Goal: Task Accomplishment & Management: Complete application form

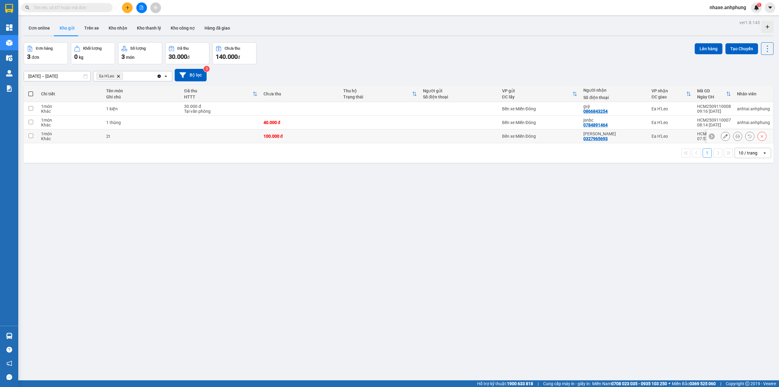
click at [31, 138] on input "checkbox" at bounding box center [31, 135] width 5 height 5
checkbox input "true"
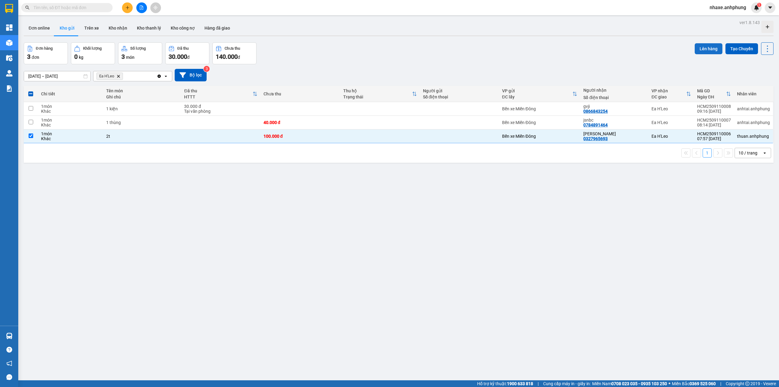
click at [695, 49] on button "Lên hàng" at bounding box center [709, 48] width 28 height 11
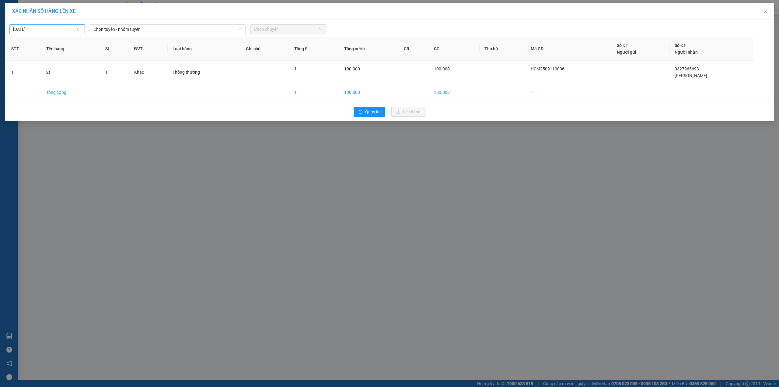
click at [57, 30] on input "[DATE]" at bounding box center [44, 29] width 63 height 7
click at [52, 75] on div "10" at bounding box center [51, 73] width 7 height 7
type input "[DATE]"
click at [160, 30] on span "Chọn tuyến - nhóm tuyến" at bounding box center [167, 29] width 149 height 9
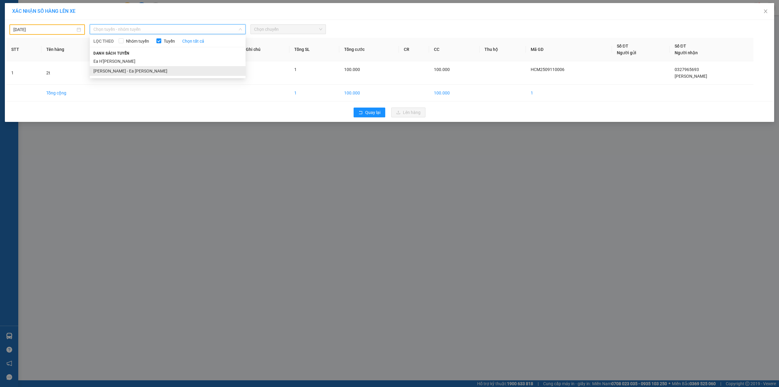
click at [137, 73] on li "[PERSON_NAME] - Ea [PERSON_NAME]" at bounding box center [168, 71] width 156 height 10
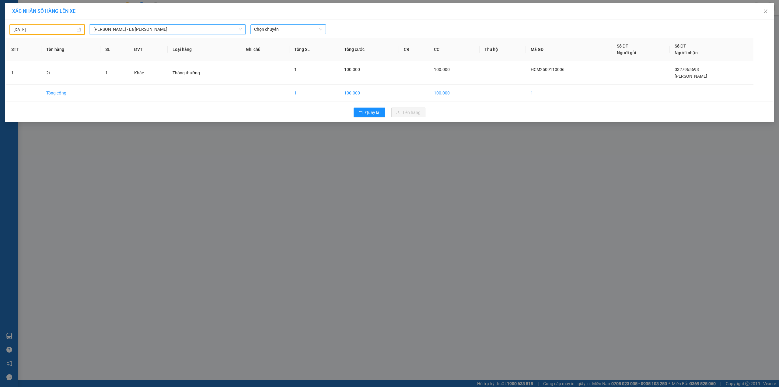
click at [275, 30] on span "Chọn chuyến" at bounding box center [288, 29] width 68 height 9
click at [279, 60] on div "21:00 - 47H-036.79" at bounding box center [277, 61] width 47 height 7
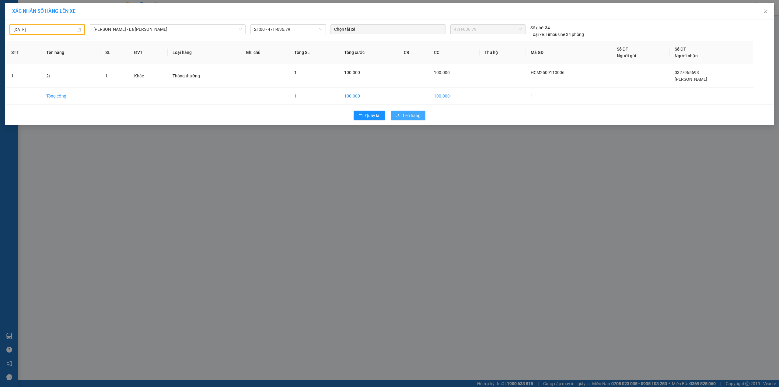
click at [413, 117] on span "Lên hàng" at bounding box center [412, 115] width 18 height 7
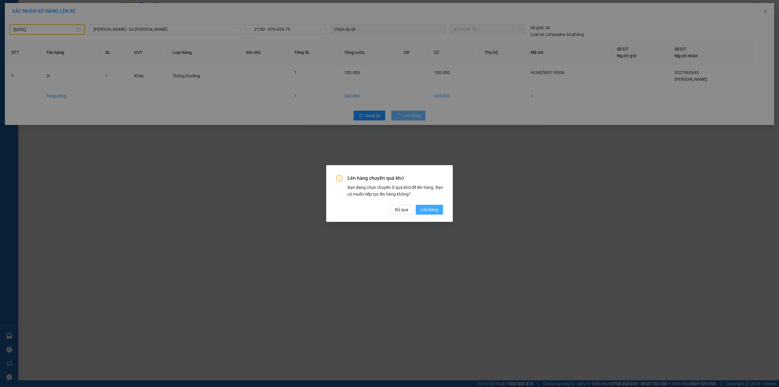
click at [435, 211] on span "Lên hàng" at bounding box center [430, 209] width 18 height 7
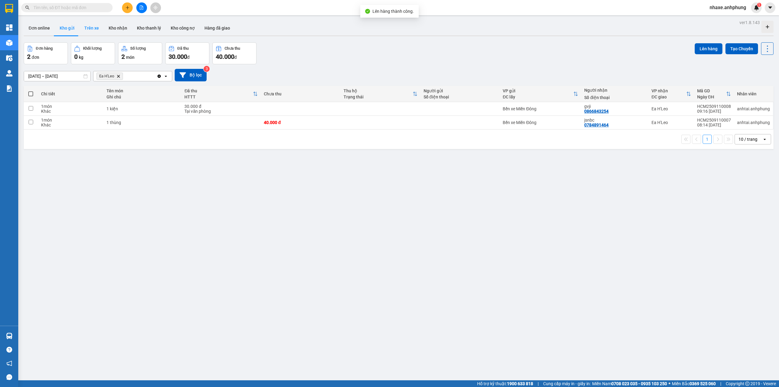
click at [94, 30] on button "Trên xe" at bounding box center [91, 28] width 24 height 15
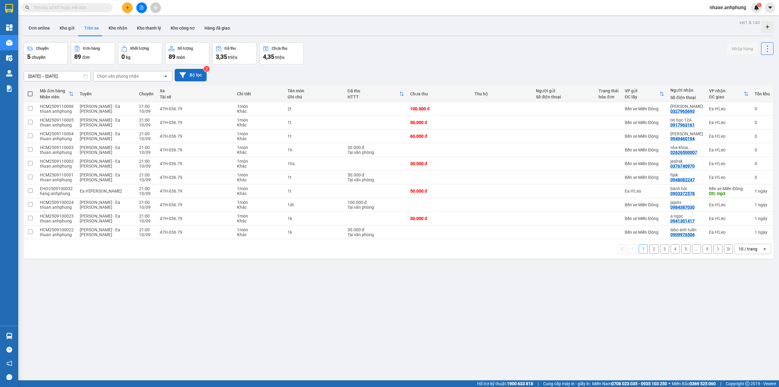
click at [194, 73] on button "Bộ lọc" at bounding box center [191, 75] width 32 height 12
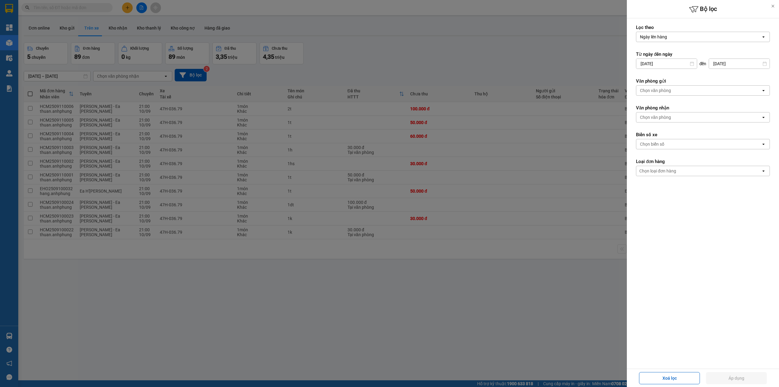
click at [679, 90] on div "Chọn văn phòng" at bounding box center [699, 91] width 125 height 10
click at [662, 104] on span "Bến xe Miền Đông" at bounding box center [659, 104] width 37 height 6
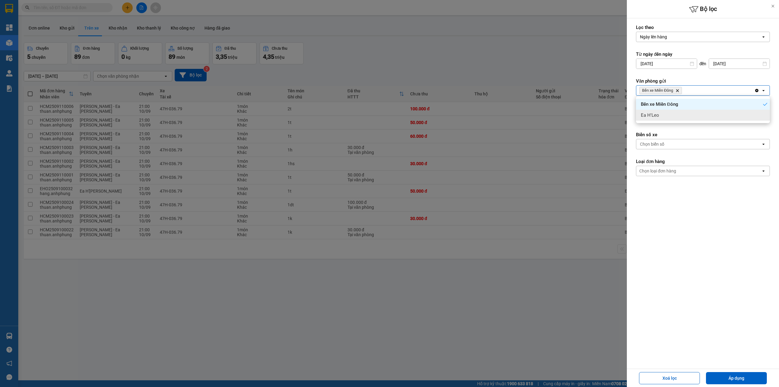
click at [660, 136] on label "Biển số xe" at bounding box center [703, 135] width 134 height 6
click at [662, 119] on div "Chọn văn phòng" at bounding box center [655, 117] width 31 height 6
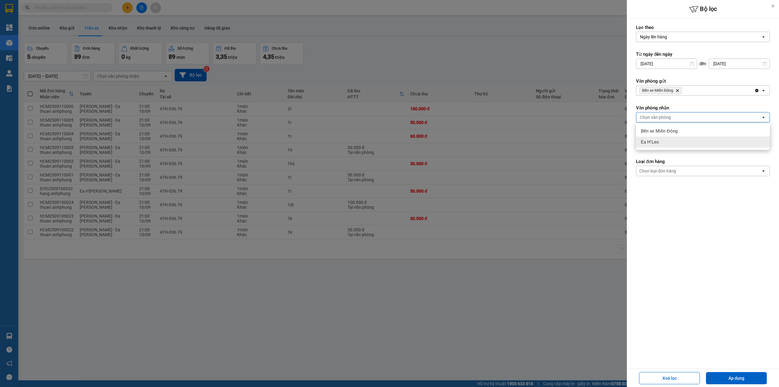
click at [661, 140] on div "Ea H'Leo" at bounding box center [703, 141] width 134 height 11
drag, startPoint x: 730, startPoint y: 377, endPoint x: 706, endPoint y: 354, distance: 33.2
click at [728, 372] on button "Áp dụng" at bounding box center [736, 378] width 61 height 12
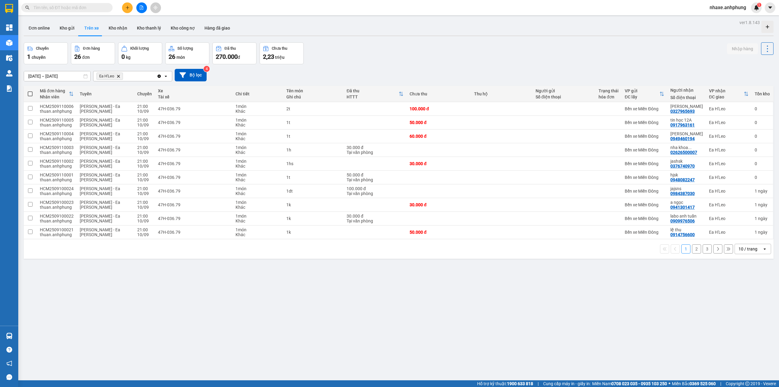
click at [743, 252] on div "10 / trang" at bounding box center [748, 249] width 19 height 6
click at [745, 303] on div "80 / trang" at bounding box center [747, 307] width 37 height 11
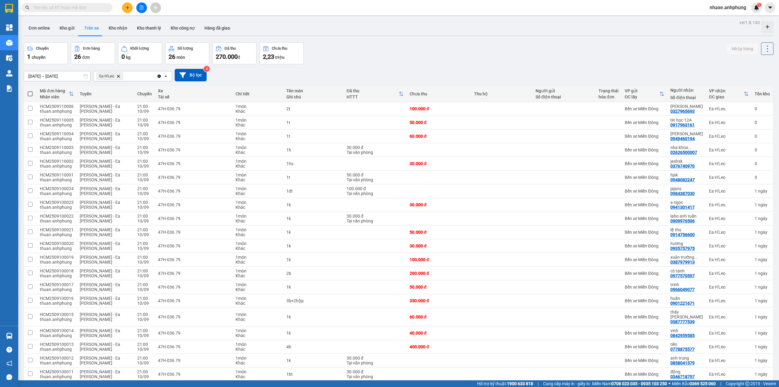
click at [31, 95] on span at bounding box center [30, 93] width 5 height 5
click at [30, 91] on input "checkbox" at bounding box center [30, 91] width 0 height 0
checkbox input "true"
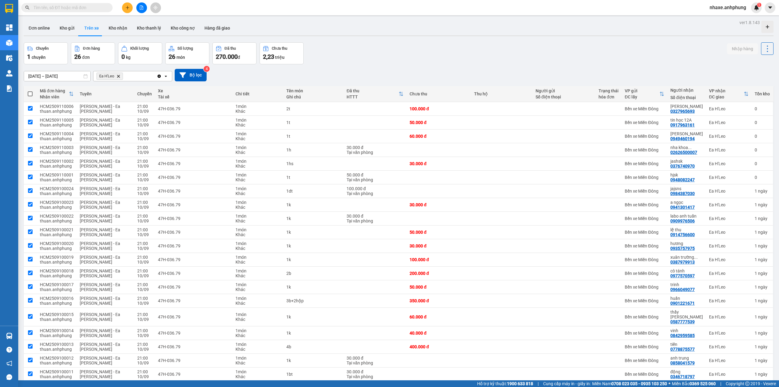
checkbox input "true"
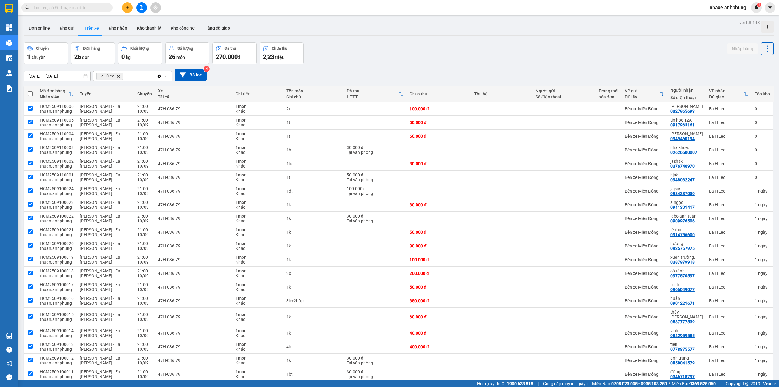
checkbox input "true"
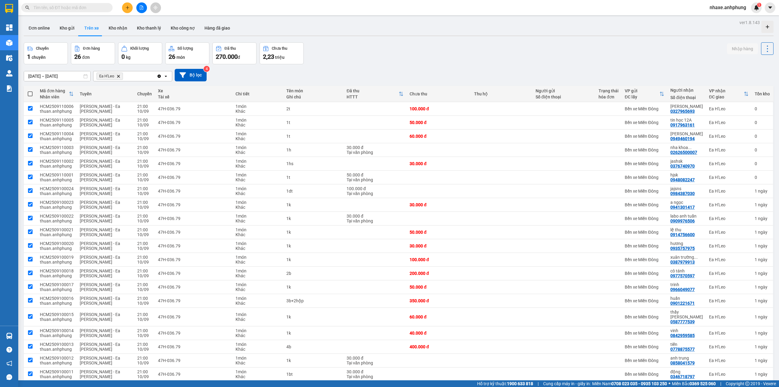
checkbox input "true"
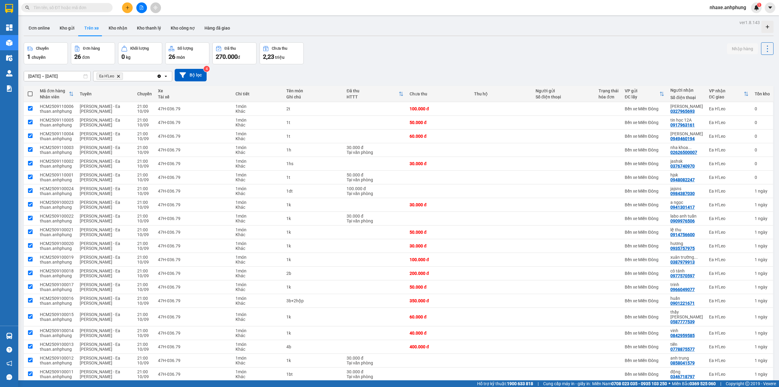
checkbox input "true"
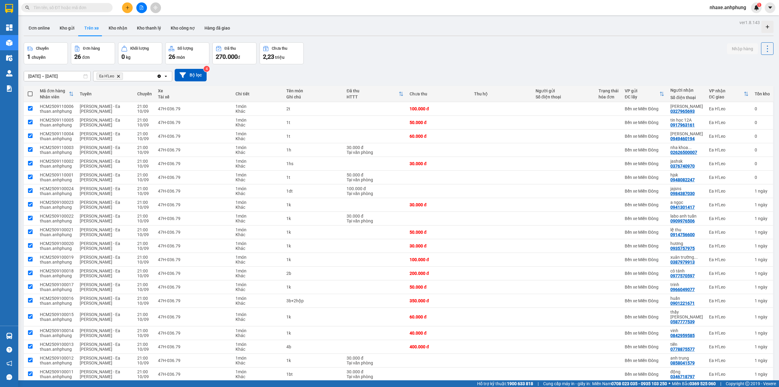
checkbox input "true"
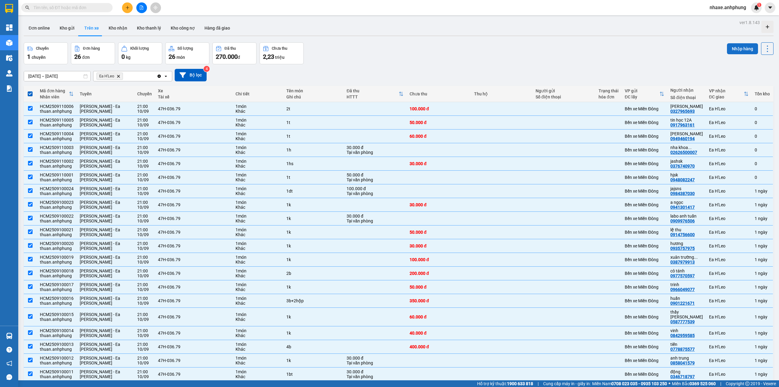
click at [731, 48] on button "Nhập hàng" at bounding box center [742, 48] width 31 height 11
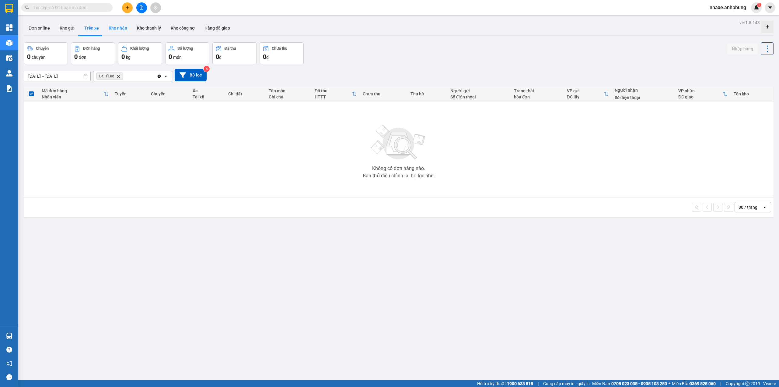
click at [121, 27] on button "Kho nhận" at bounding box center [118, 28] width 28 height 15
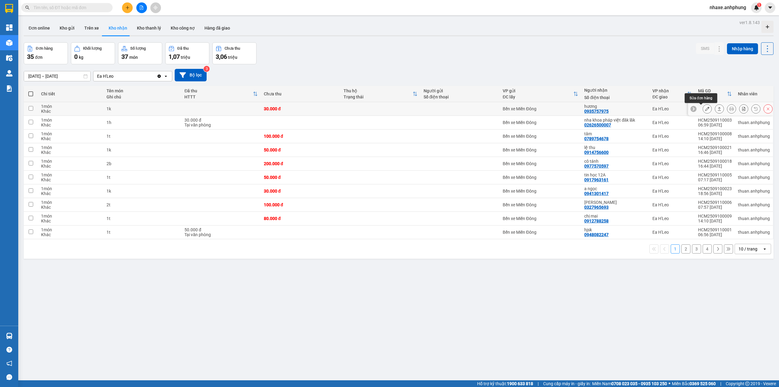
click at [705, 110] on icon at bounding box center [707, 109] width 4 height 4
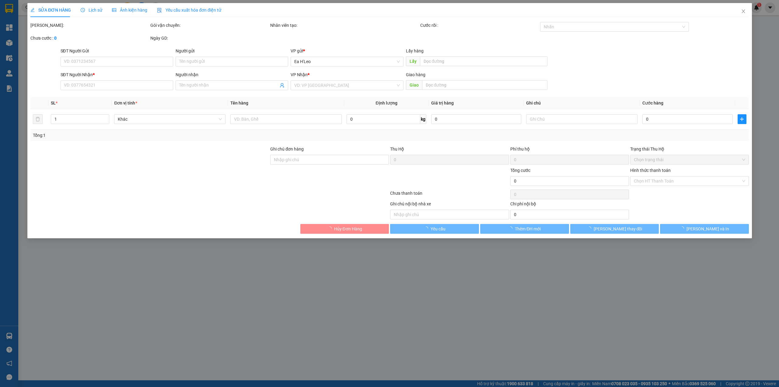
type input "0935757975"
type input "hương"
type input "30.000"
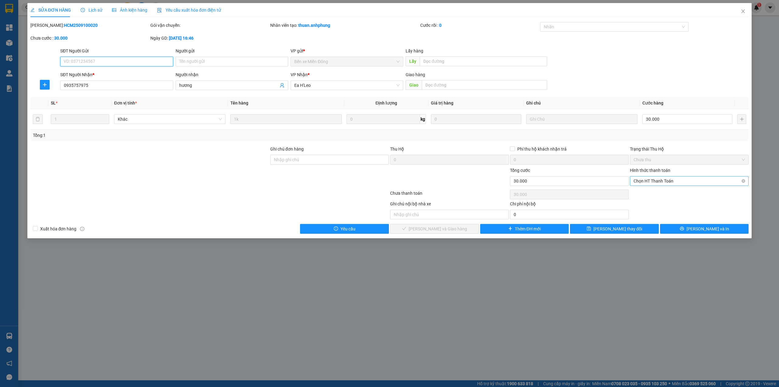
click at [668, 177] on span "Chọn HT Thanh Toán" at bounding box center [689, 180] width 111 height 9
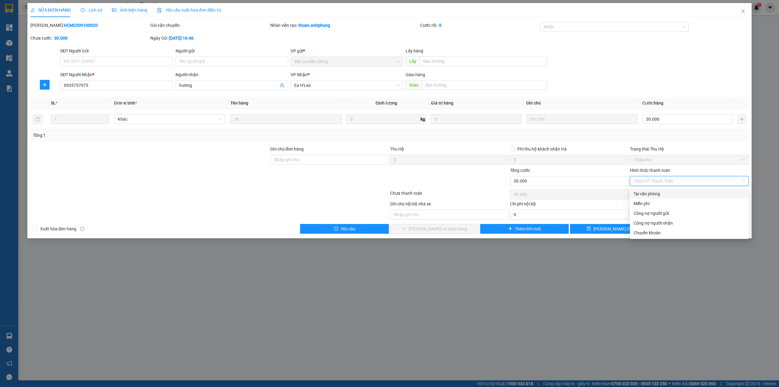
click at [658, 194] on div "Tại văn phòng" at bounding box center [689, 193] width 111 height 7
type input "0"
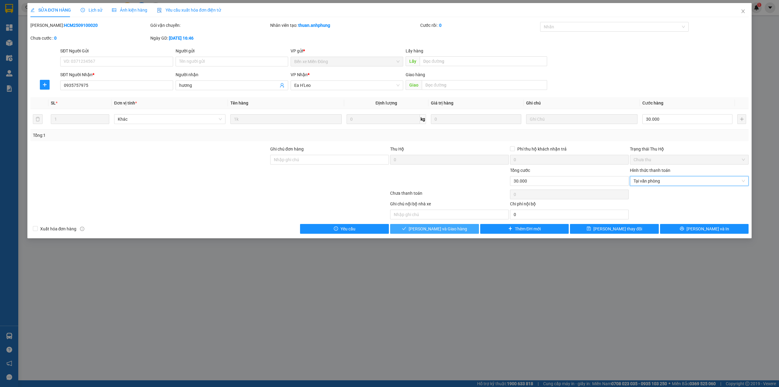
click at [466, 231] on button "[PERSON_NAME] và Giao hàng" at bounding box center [434, 229] width 89 height 10
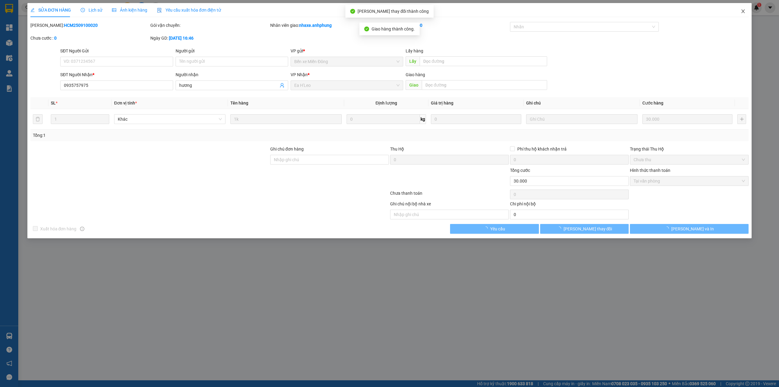
click at [744, 11] on icon "close" at bounding box center [743, 11] width 3 height 4
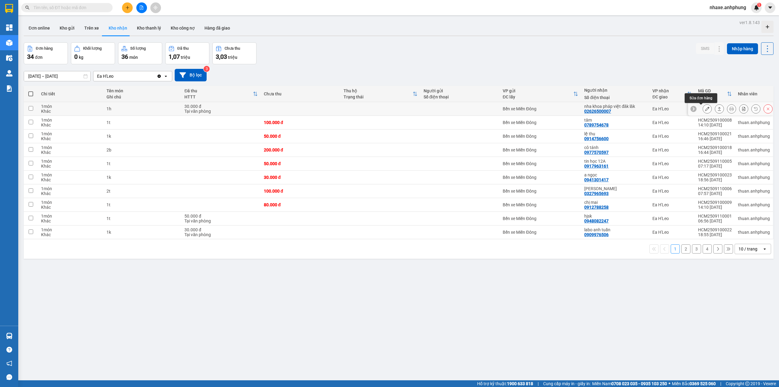
click at [705, 111] on icon at bounding box center [707, 109] width 4 height 4
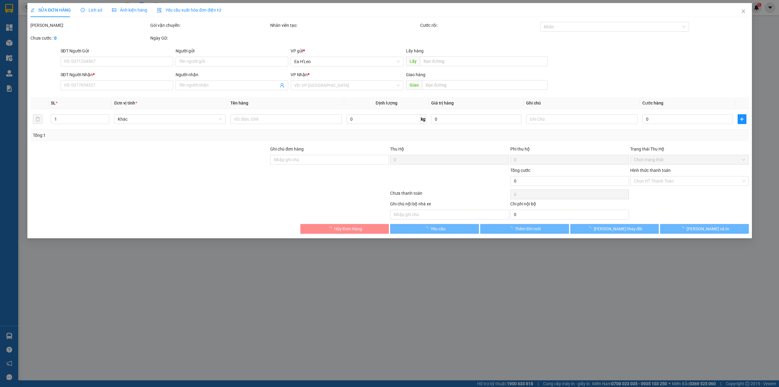
type input "02626500007"
type input "nha khoa pháp việt đăk lăk"
type input "30.000"
type input "0"
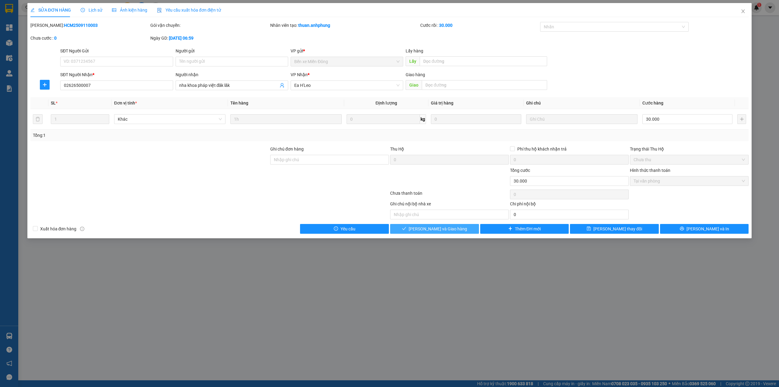
click at [451, 229] on span "[PERSON_NAME] và Giao hàng" at bounding box center [438, 228] width 58 height 7
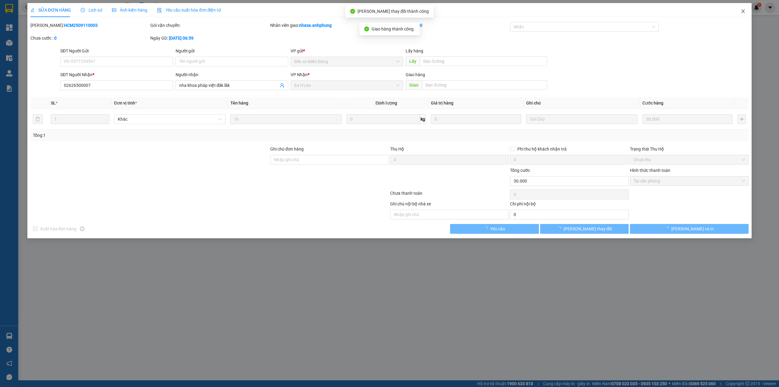
click at [742, 8] on span "Close" at bounding box center [743, 11] width 17 height 17
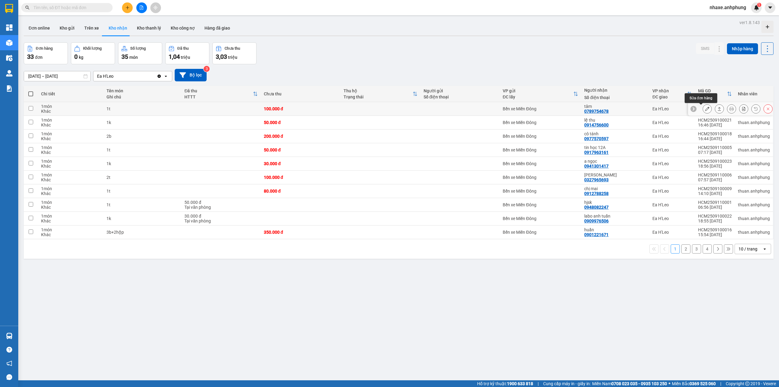
click at [705, 110] on icon at bounding box center [707, 109] width 4 height 4
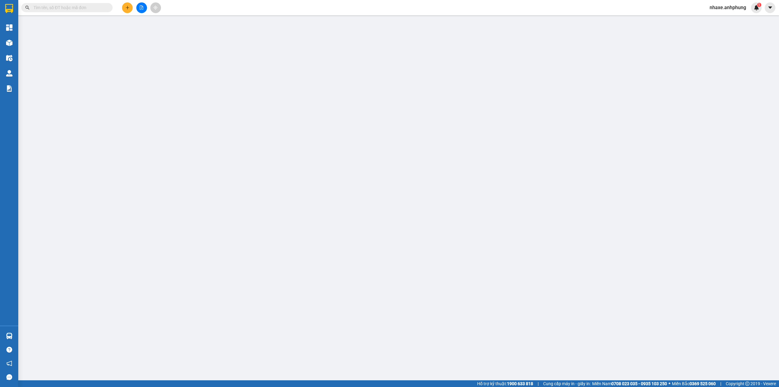
type input "0789754678"
type input "tâm"
type input "100.000"
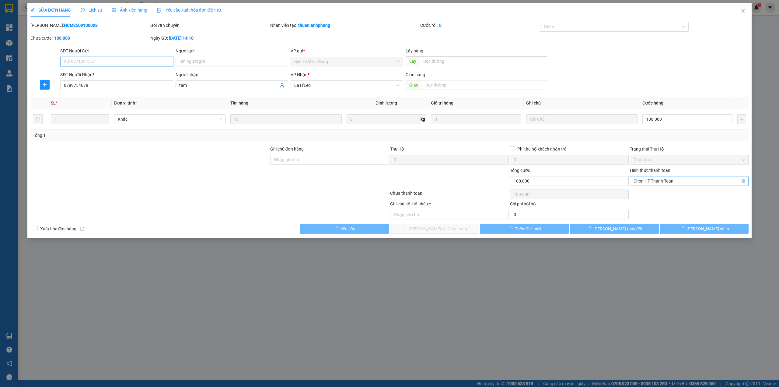
click at [666, 182] on span "Chọn HT Thanh Toán" at bounding box center [689, 180] width 111 height 9
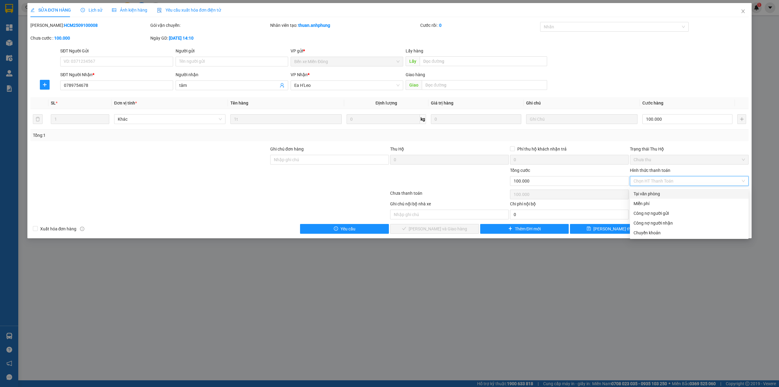
click at [660, 193] on div "Tại văn phòng" at bounding box center [689, 193] width 111 height 7
type input "0"
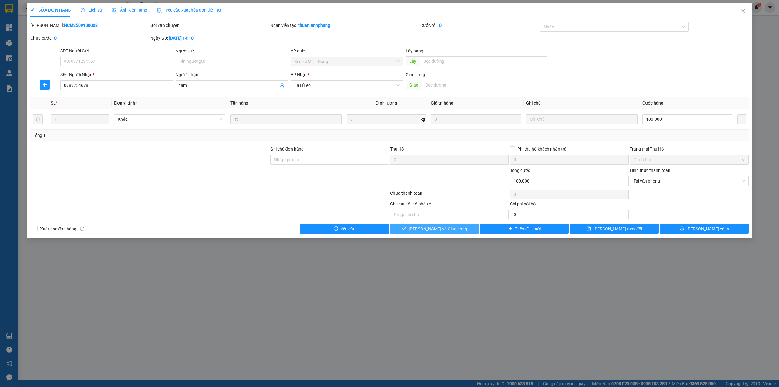
drag, startPoint x: 450, startPoint y: 229, endPoint x: 521, endPoint y: 198, distance: 77.6
click at [452, 228] on span "[PERSON_NAME] và Giao hàng" at bounding box center [438, 228] width 58 height 7
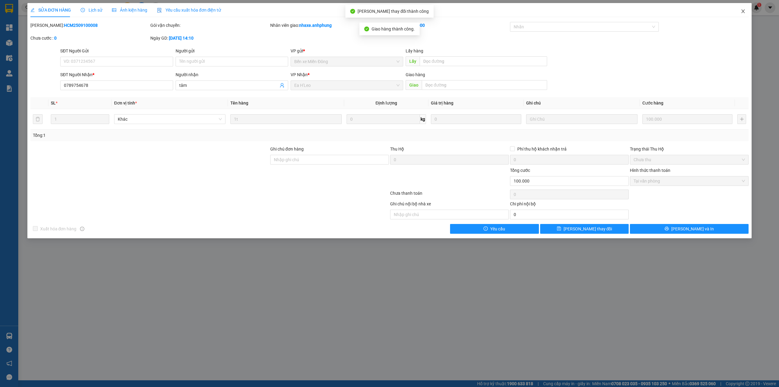
click at [743, 13] on icon "close" at bounding box center [743, 11] width 5 height 5
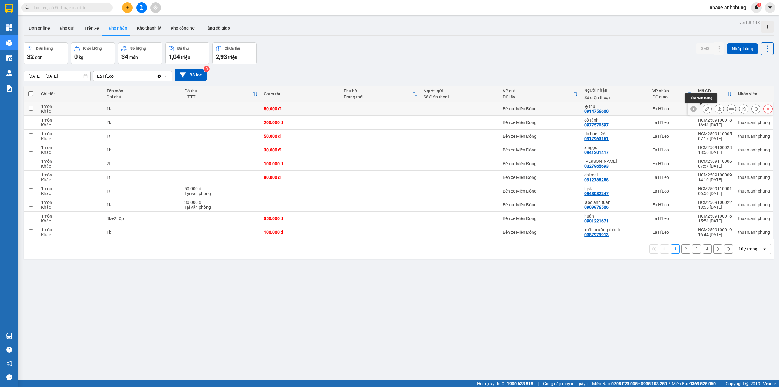
click at [705, 108] on icon at bounding box center [707, 109] width 4 height 4
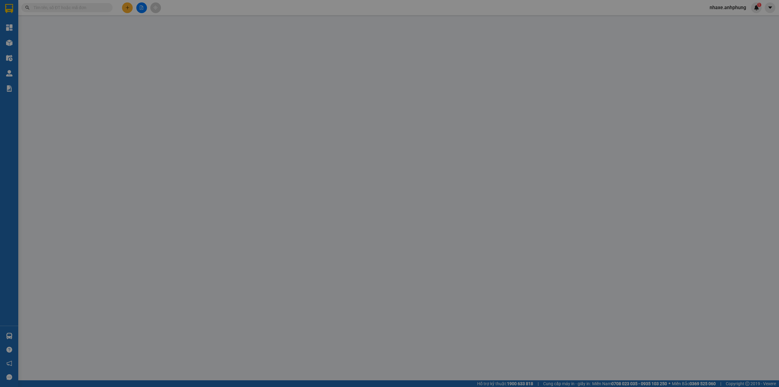
type input "0914756600"
type input "lệ thu"
type input "50.000"
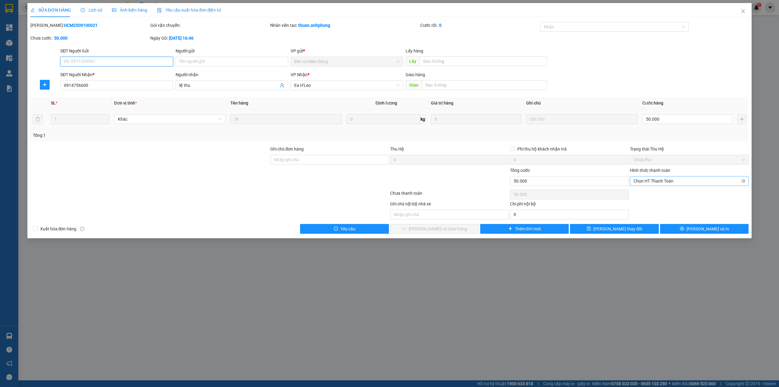
drag, startPoint x: 664, startPoint y: 178, endPoint x: 660, endPoint y: 187, distance: 9.4
click at [664, 179] on span "Chọn HT Thanh Toán" at bounding box center [689, 180] width 111 height 9
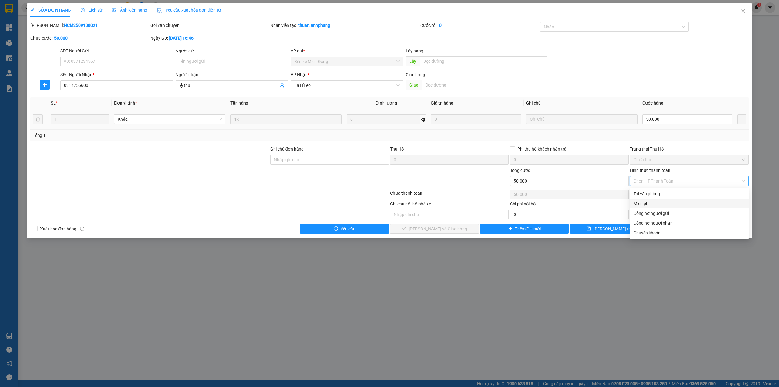
click at [656, 199] on div "Miễn phí" at bounding box center [689, 204] width 119 height 10
type input "0"
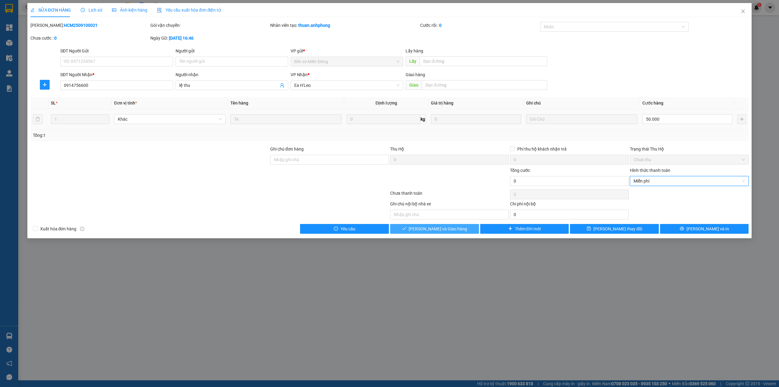
click at [453, 230] on span "[PERSON_NAME] và Giao hàng" at bounding box center [438, 228] width 58 height 7
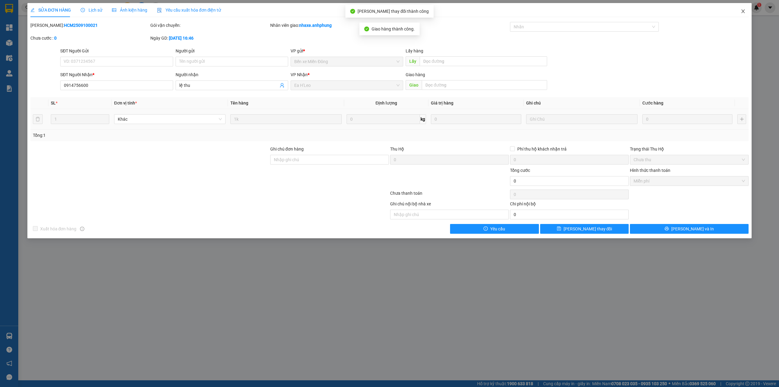
click at [743, 11] on icon "close" at bounding box center [743, 11] width 5 height 5
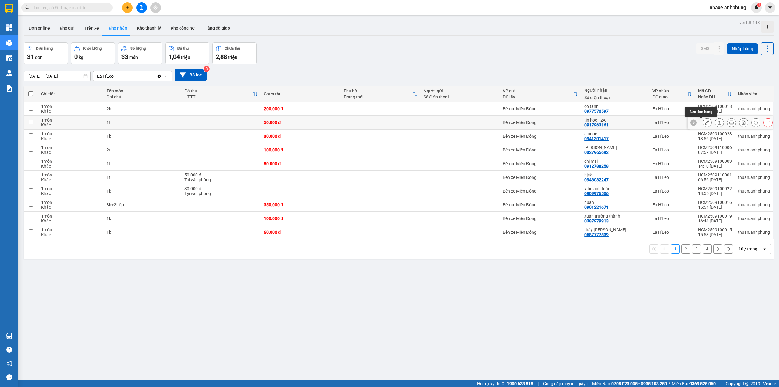
click at [705, 122] on icon at bounding box center [707, 122] width 4 height 4
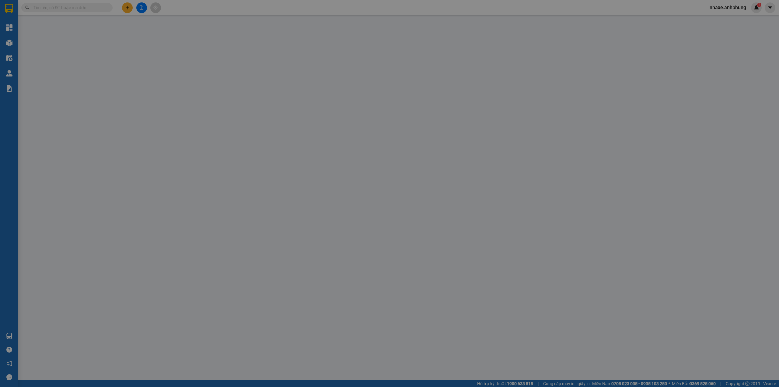
type input "0917963161"
type input "tin học 12A"
type input "50.000"
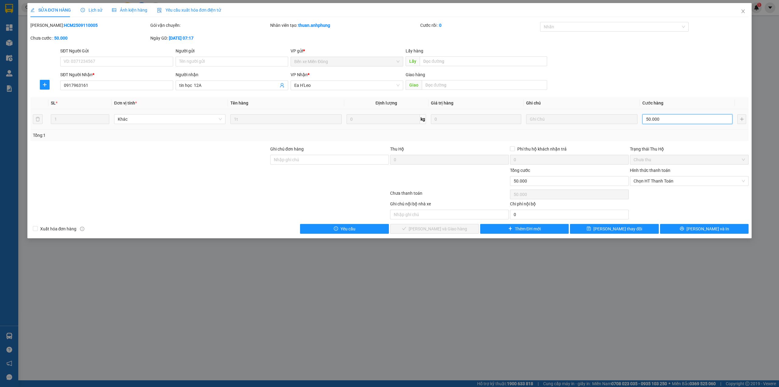
click at [669, 121] on input "50.000" at bounding box center [688, 119] width 90 height 10
type input "4"
type input "40"
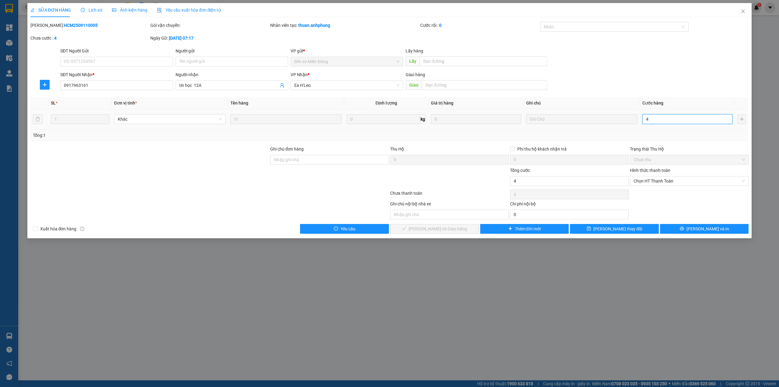
type input "40"
click at [663, 179] on span "Chọn HT Thanh Toán" at bounding box center [689, 180] width 111 height 9
type input "40"
type input "40.000"
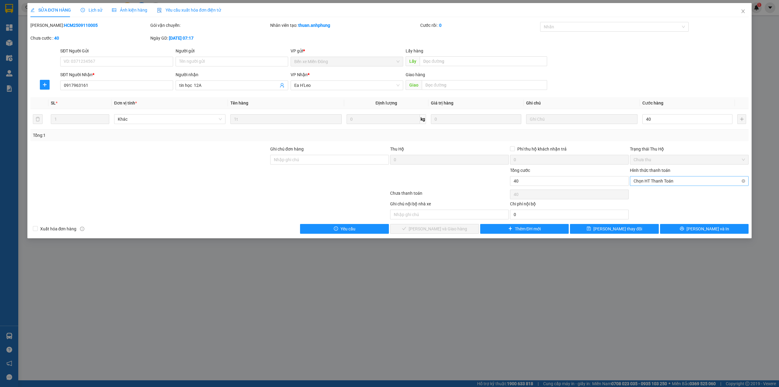
type input "40.000"
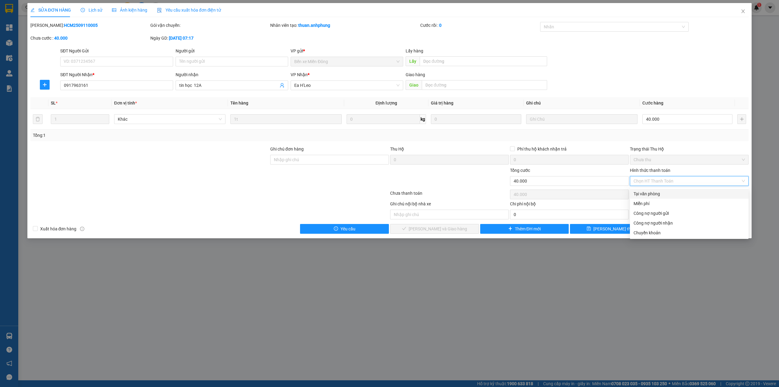
click at [656, 193] on div "Tại văn phòng" at bounding box center [689, 193] width 111 height 7
type input "0"
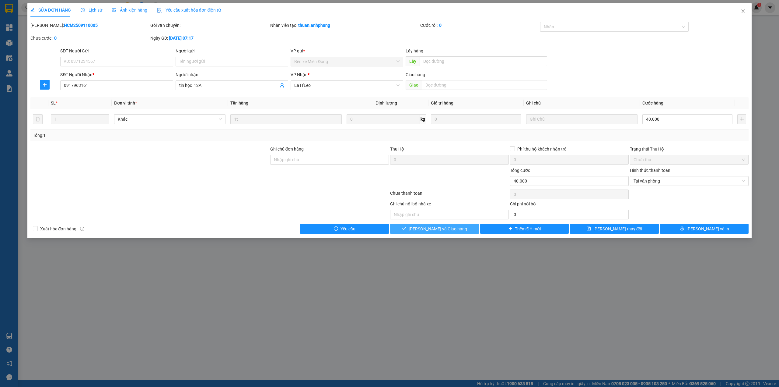
click at [440, 228] on span "[PERSON_NAME] và Giao hàng" at bounding box center [438, 228] width 58 height 7
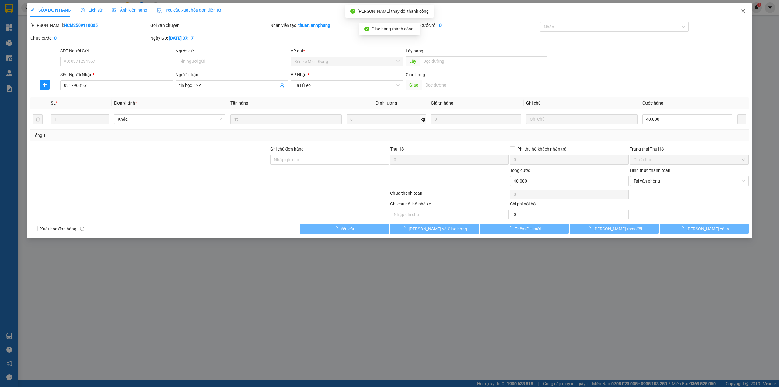
click at [745, 8] on span "Close" at bounding box center [743, 11] width 17 height 17
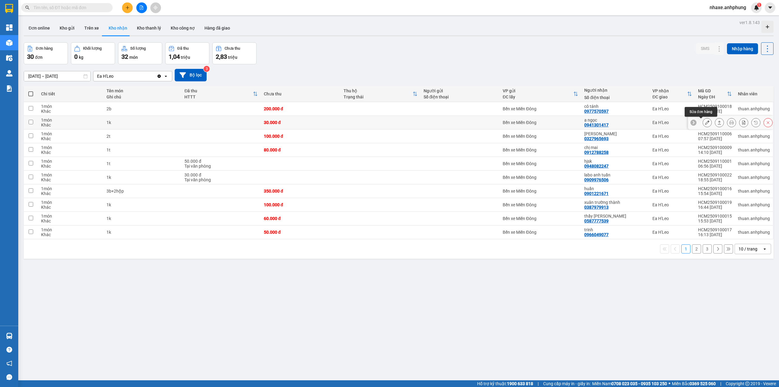
click at [703, 125] on button at bounding box center [707, 122] width 9 height 11
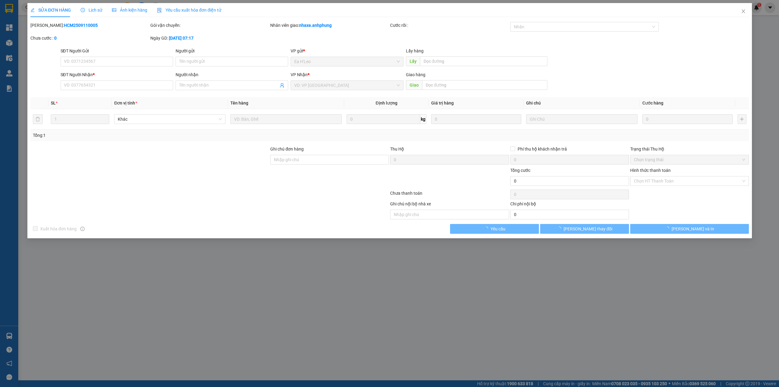
type input "0941301417"
type input "a ngọc"
type input "30.000"
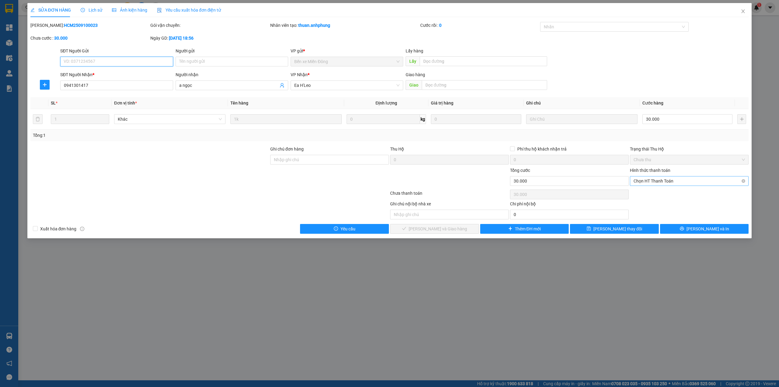
drag, startPoint x: 676, startPoint y: 170, endPoint x: 668, endPoint y: 185, distance: 16.8
click at [668, 185] on span "Chọn HT Thanh Toán" at bounding box center [689, 180] width 111 height 9
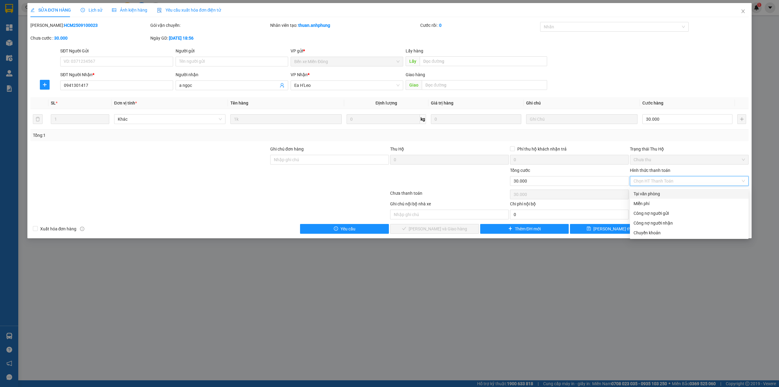
click at [649, 195] on div "Tại văn phòng" at bounding box center [689, 193] width 111 height 7
type input "0"
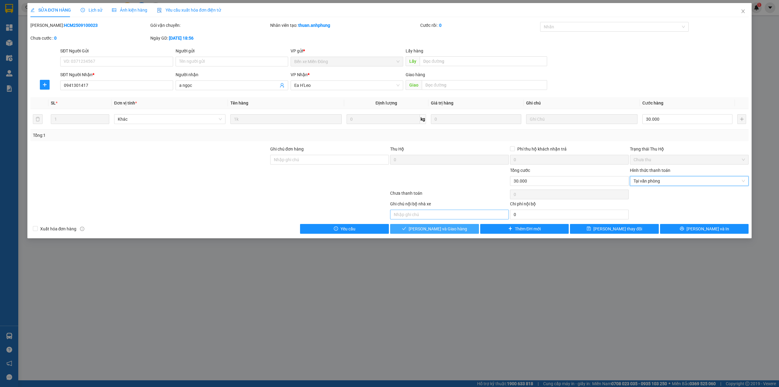
drag, startPoint x: 456, startPoint y: 232, endPoint x: 498, endPoint y: 210, distance: 47.3
click at [459, 229] on button "[PERSON_NAME] và Giao hàng" at bounding box center [434, 229] width 89 height 10
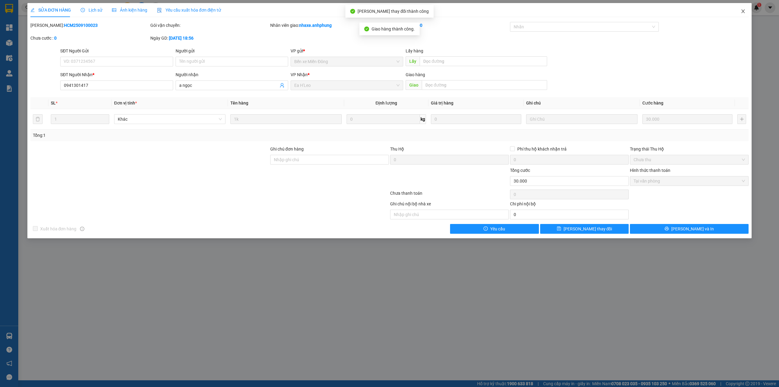
click at [744, 13] on icon "close" at bounding box center [743, 11] width 5 height 5
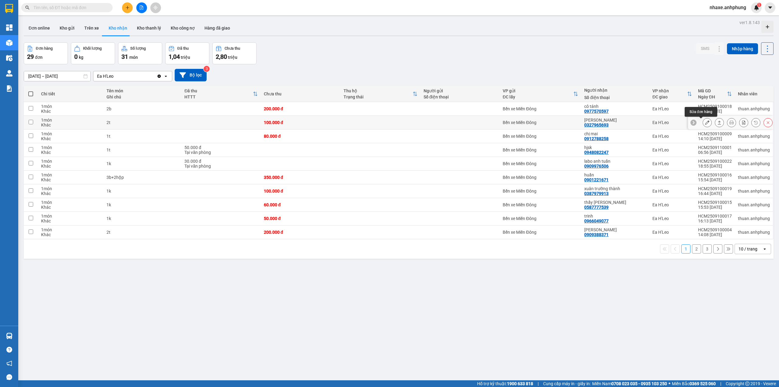
click at [705, 124] on icon at bounding box center [707, 122] width 4 height 4
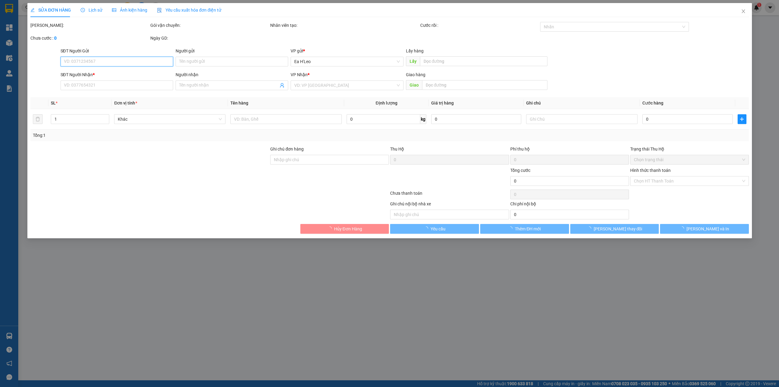
type input "0327965693"
type input "[PERSON_NAME]"
type input "100.000"
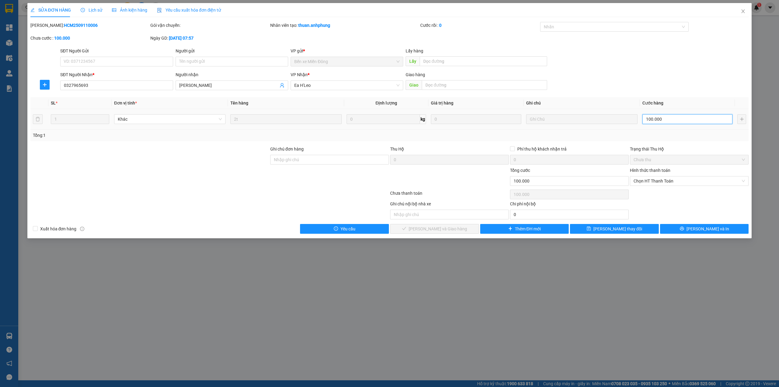
click at [671, 117] on input "100.000" at bounding box center [688, 119] width 90 height 10
type input "8"
type input "80"
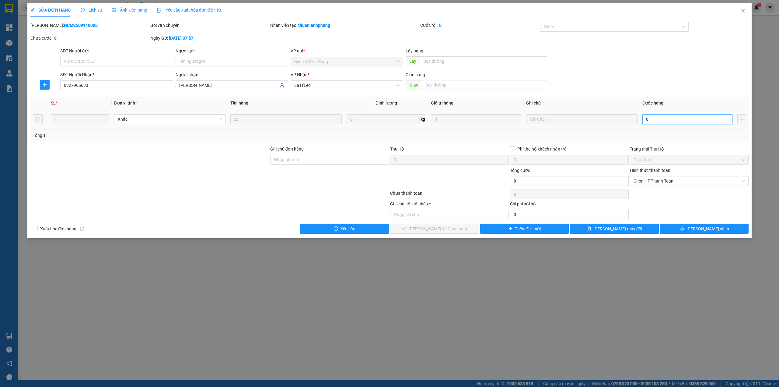
type input "80"
click at [684, 183] on span "Chọn HT Thanh Toán" at bounding box center [689, 180] width 111 height 9
type input "80"
type input "80.000"
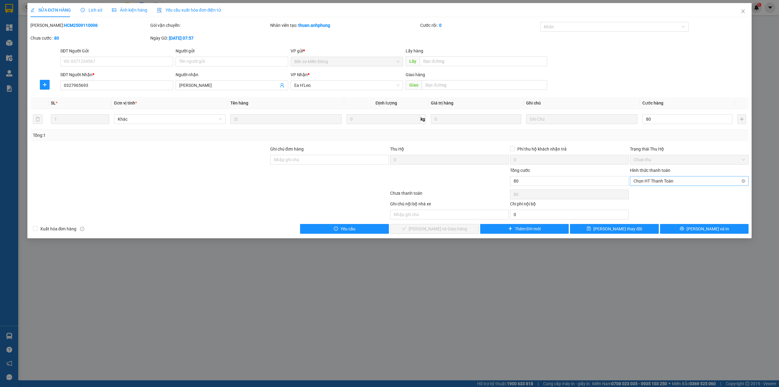
type input "80.000"
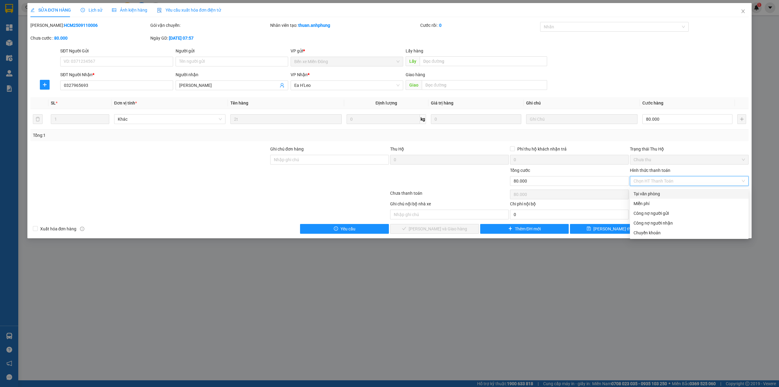
click at [659, 193] on div "Tại văn phòng" at bounding box center [689, 193] width 111 height 7
type input "0"
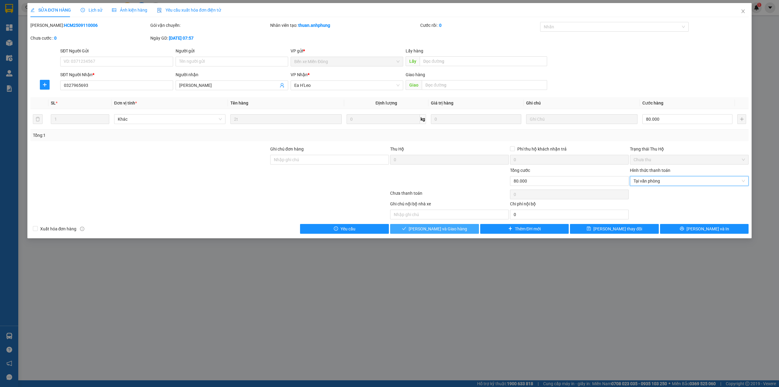
drag, startPoint x: 427, startPoint y: 230, endPoint x: 500, endPoint y: 205, distance: 77.7
click at [431, 229] on span "[PERSON_NAME] và Giao hàng" at bounding box center [438, 228] width 58 height 7
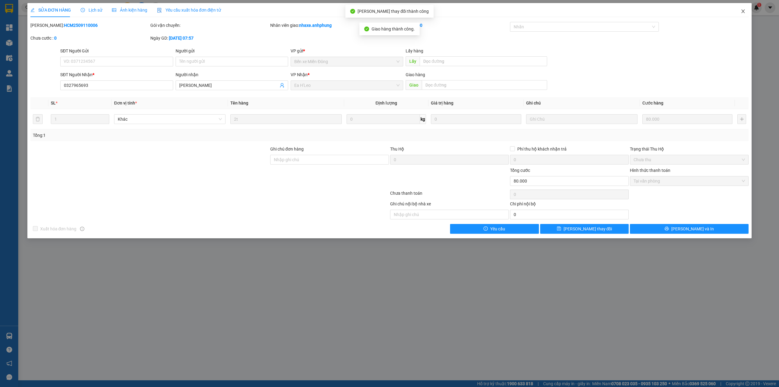
click at [742, 10] on icon "close" at bounding box center [743, 11] width 5 height 5
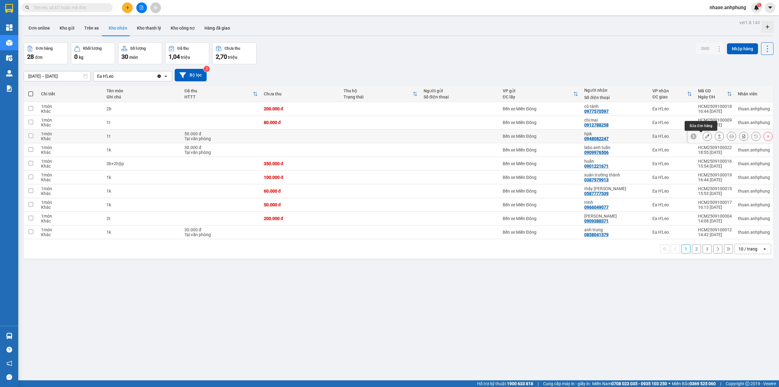
click at [705, 138] on icon at bounding box center [707, 136] width 4 height 4
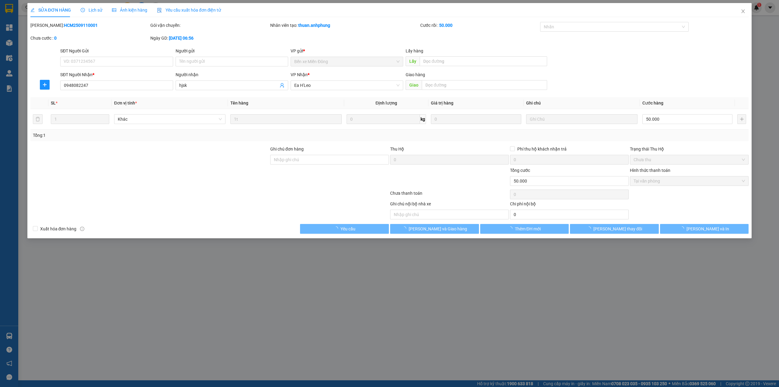
type input "0948082247"
type input "hjsk"
type input "50.000"
type input "0"
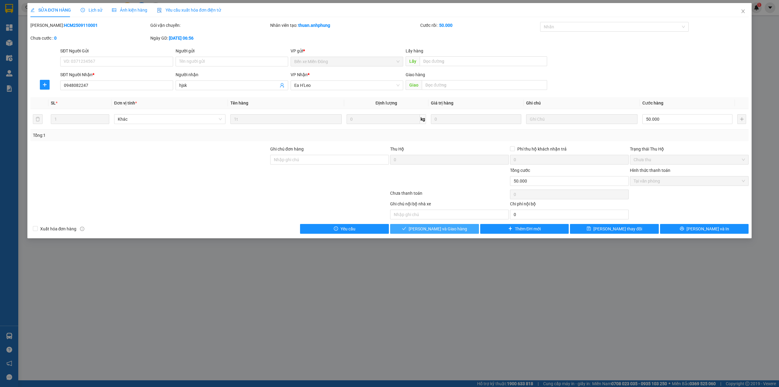
click at [436, 231] on span "[PERSON_NAME] và Giao hàng" at bounding box center [438, 228] width 58 height 7
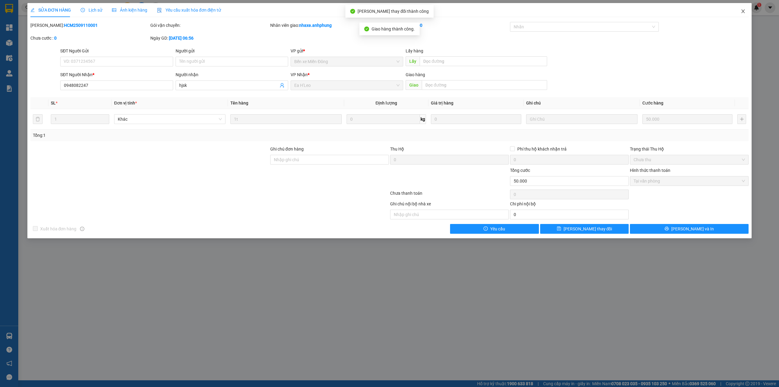
click at [742, 9] on icon "close" at bounding box center [743, 11] width 5 height 5
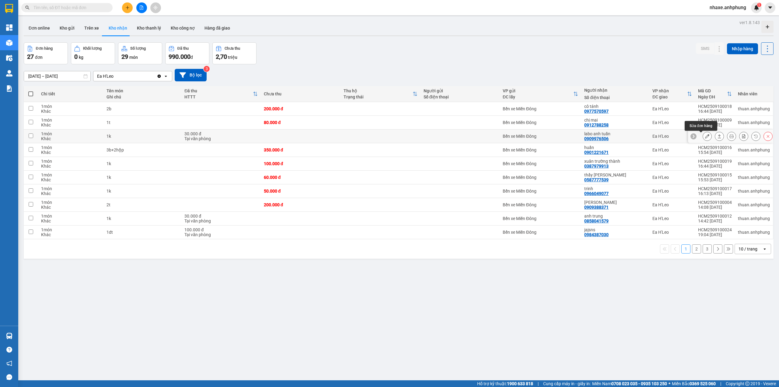
click at [705, 136] on icon at bounding box center [707, 136] width 4 height 4
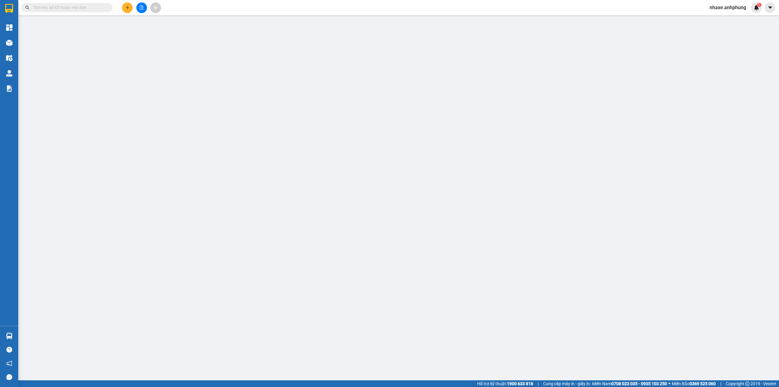
type input "0909976506"
type input "labo anh tuấn"
type input "30.000"
type input "0"
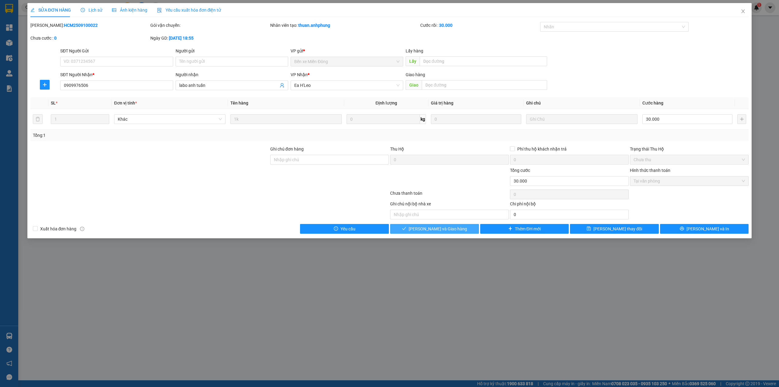
click at [438, 229] on span "[PERSON_NAME] và Giao hàng" at bounding box center [438, 228] width 58 height 7
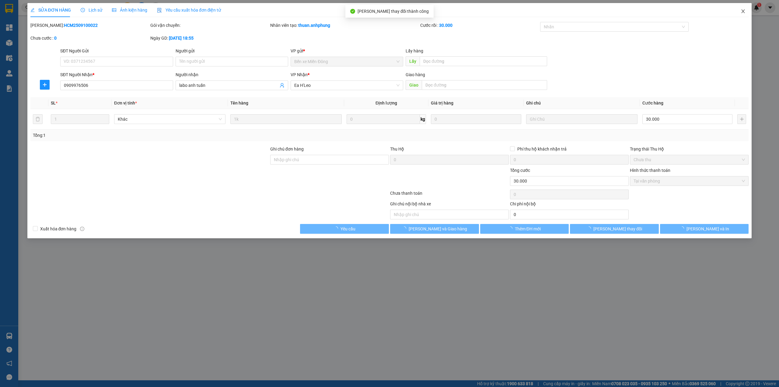
click at [743, 12] on icon "close" at bounding box center [743, 11] width 5 height 5
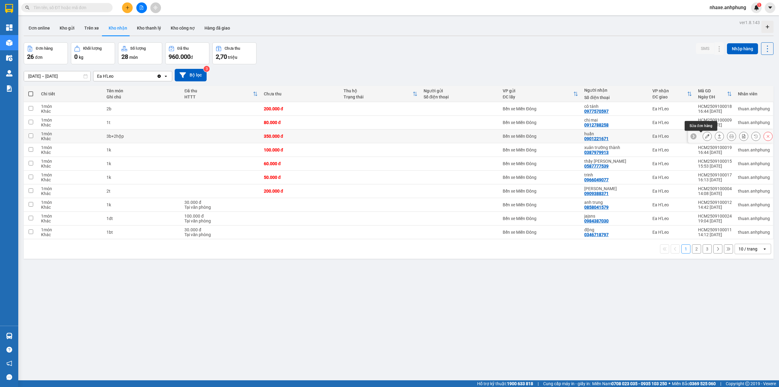
click at [705, 137] on icon at bounding box center [707, 136] width 4 height 4
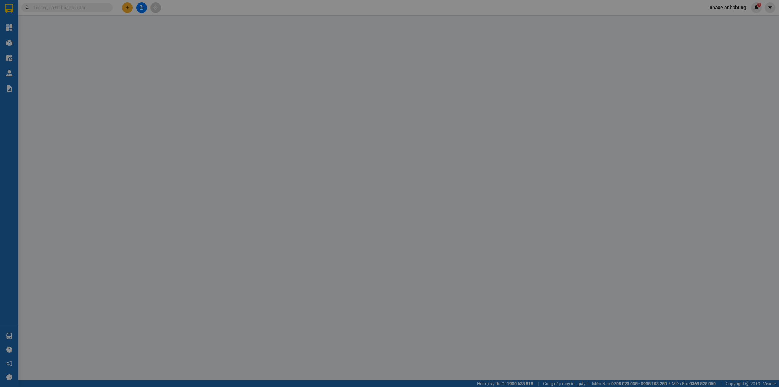
type input "0901221671"
type input "huấn"
type input "350.000"
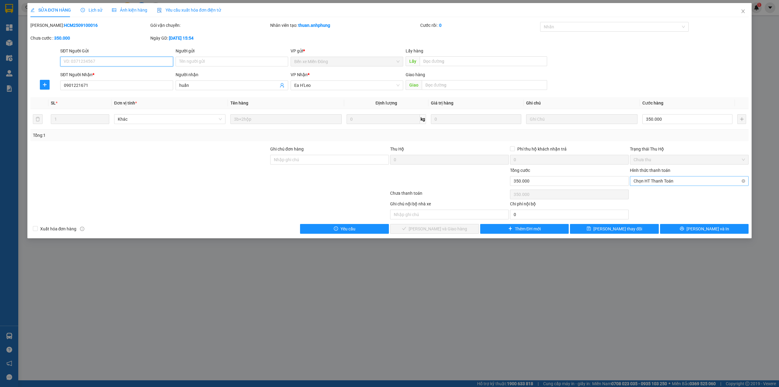
click at [695, 178] on span "Chọn HT Thanh Toán" at bounding box center [689, 180] width 111 height 9
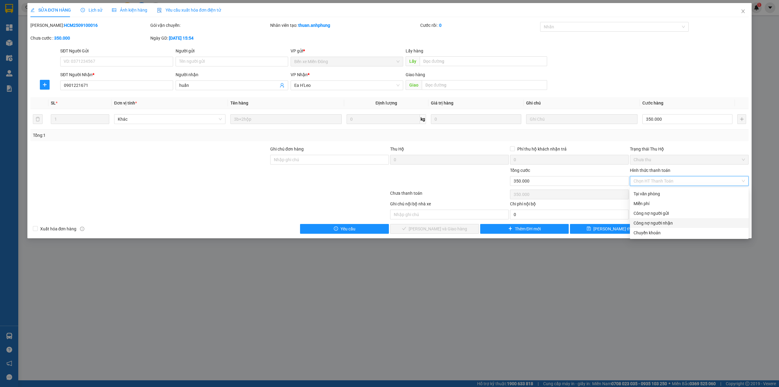
click at [671, 223] on div "Công nợ người nhận" at bounding box center [689, 223] width 111 height 7
type input "0"
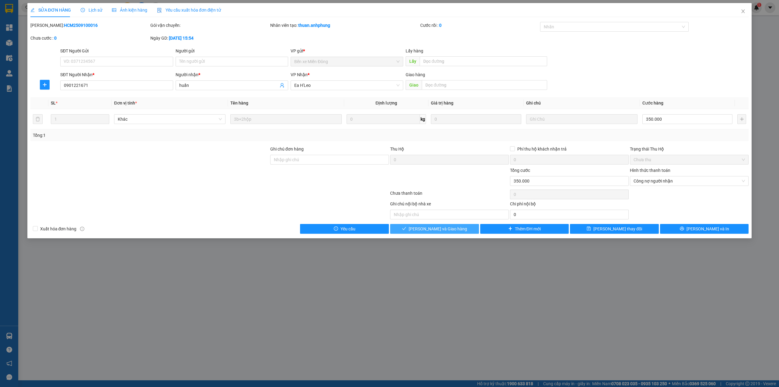
click at [452, 231] on span "[PERSON_NAME] và Giao hàng" at bounding box center [438, 228] width 58 height 7
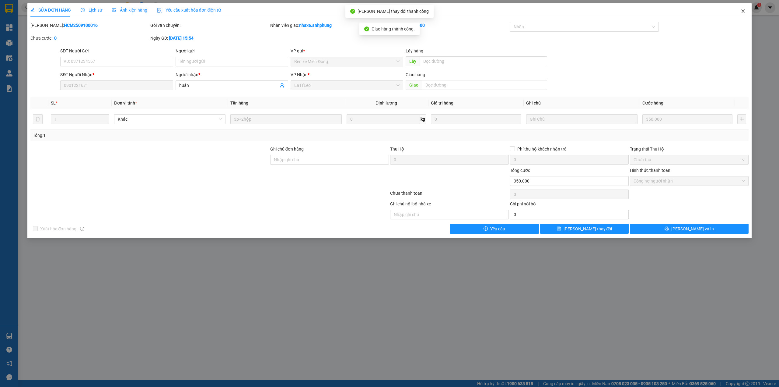
click at [745, 12] on icon "close" at bounding box center [743, 11] width 5 height 5
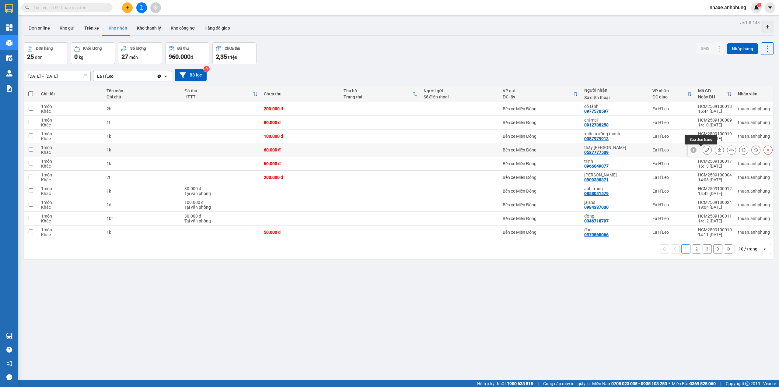
click at [705, 152] on icon at bounding box center [707, 150] width 4 height 4
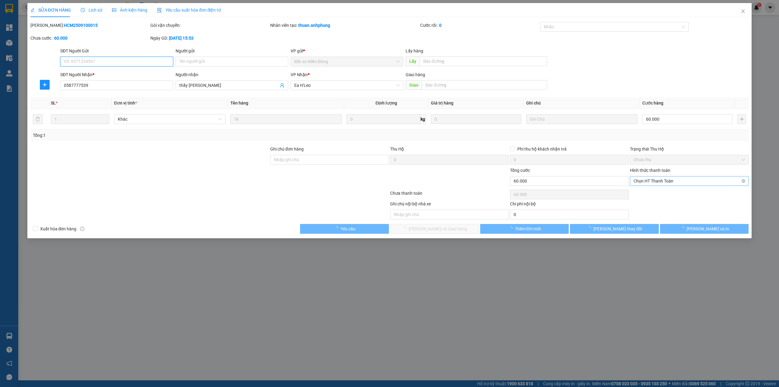
click at [691, 180] on span "Chọn HT Thanh Toán" at bounding box center [689, 180] width 111 height 9
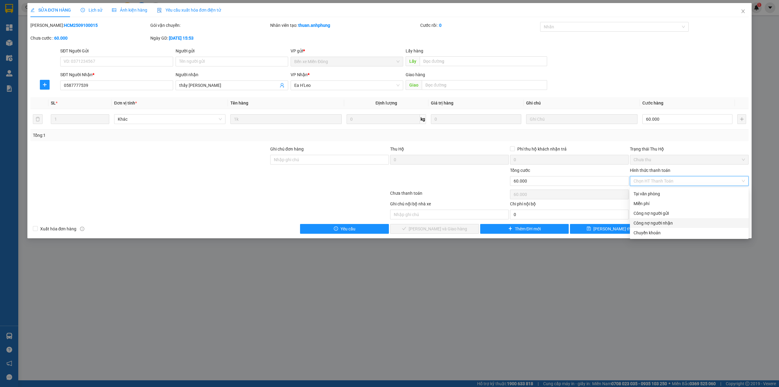
click at [673, 222] on div "Công nợ người nhận" at bounding box center [689, 223] width 111 height 7
type input "0"
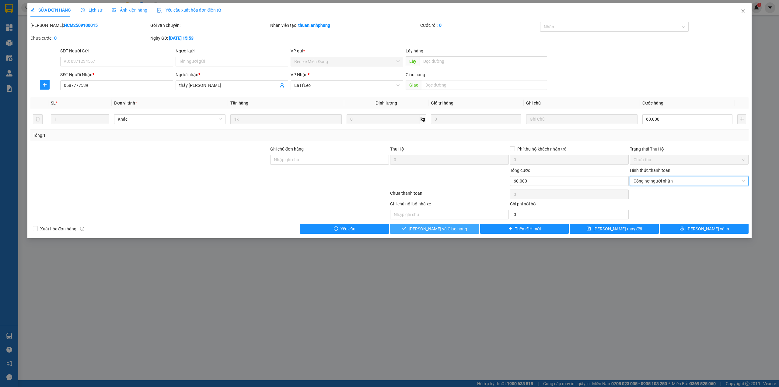
click at [406, 229] on icon "check" at bounding box center [404, 228] width 4 height 4
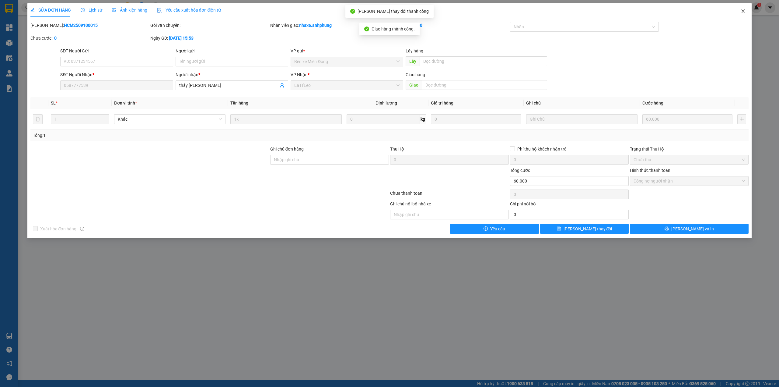
click at [744, 9] on span "Close" at bounding box center [743, 11] width 17 height 17
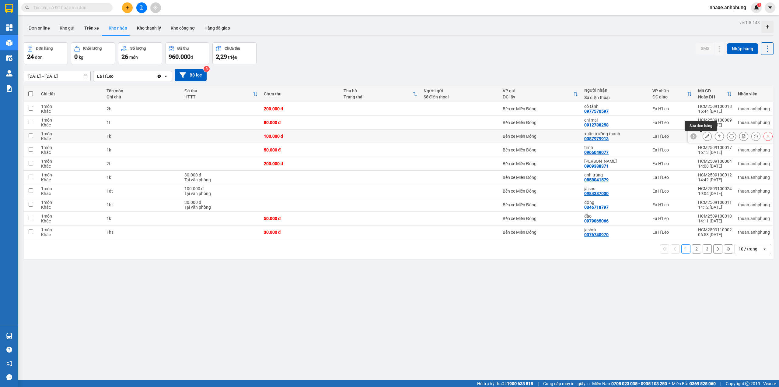
click at [705, 136] on icon at bounding box center [707, 136] width 4 height 4
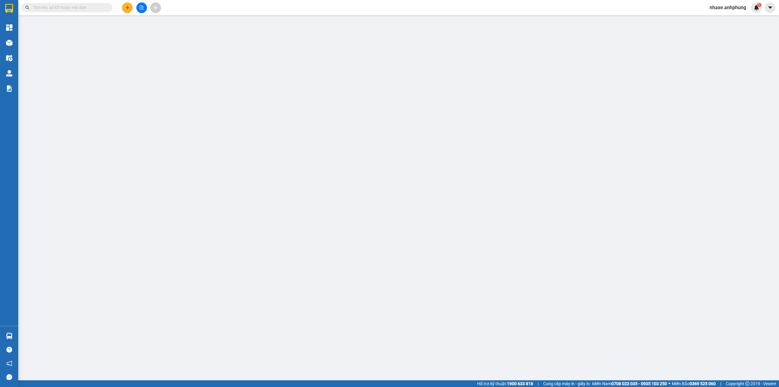
type input "0387979913"
type input "xuân trường thành"
type input "100.000"
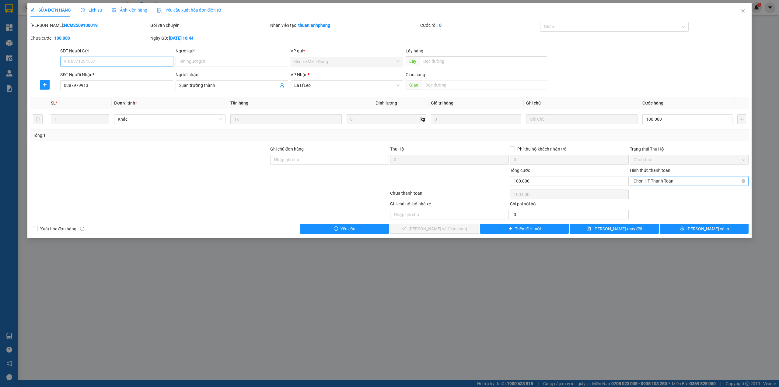
click at [684, 183] on span "Chọn HT Thanh Toán" at bounding box center [689, 180] width 111 height 9
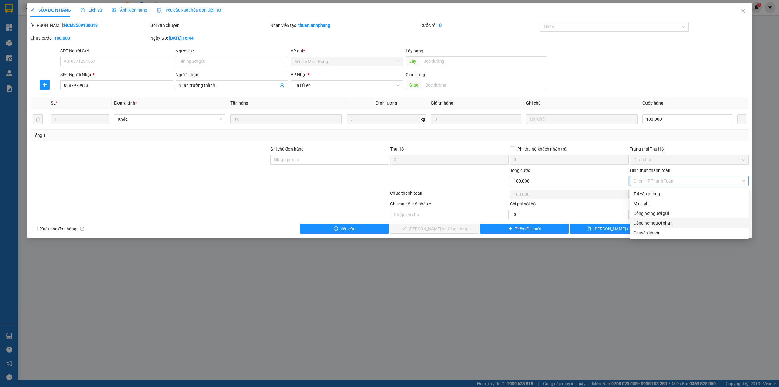
click at [670, 222] on div "Công nợ người nhận" at bounding box center [689, 223] width 111 height 7
type input "0"
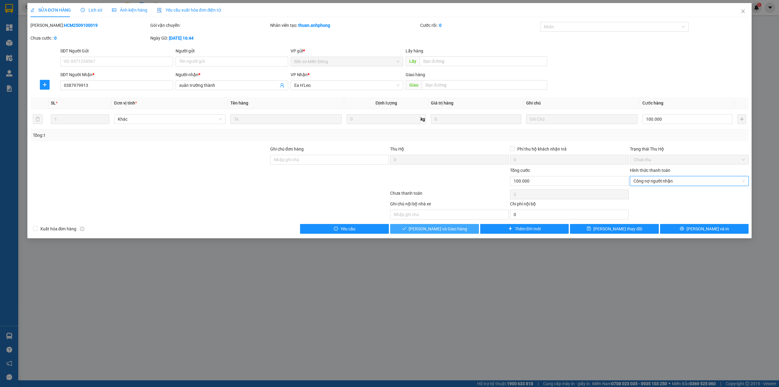
click at [467, 233] on button "[PERSON_NAME] và Giao hàng" at bounding box center [434, 229] width 89 height 10
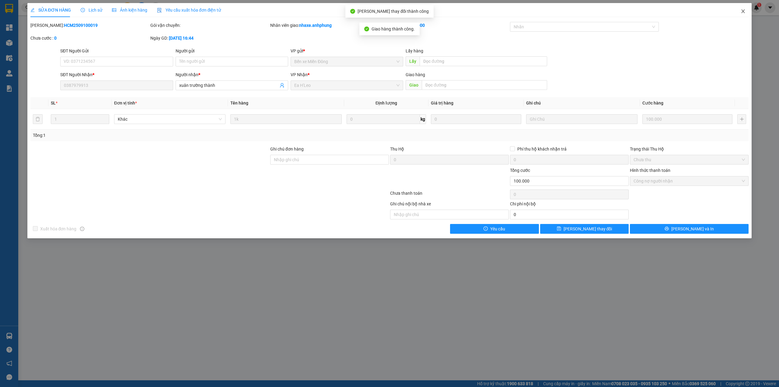
click at [745, 13] on icon "close" at bounding box center [743, 11] width 3 height 4
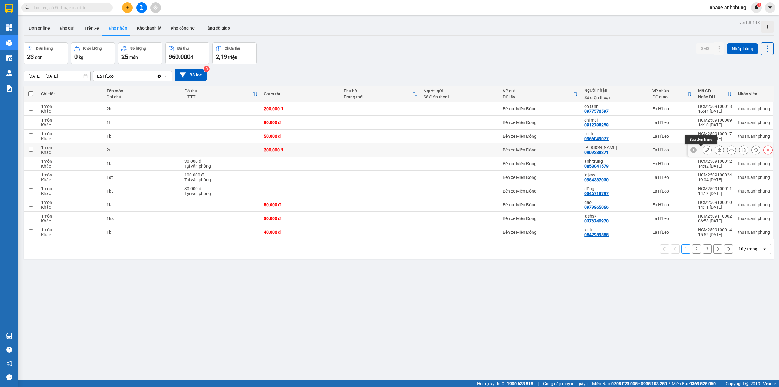
click at [705, 152] on icon at bounding box center [707, 150] width 4 height 4
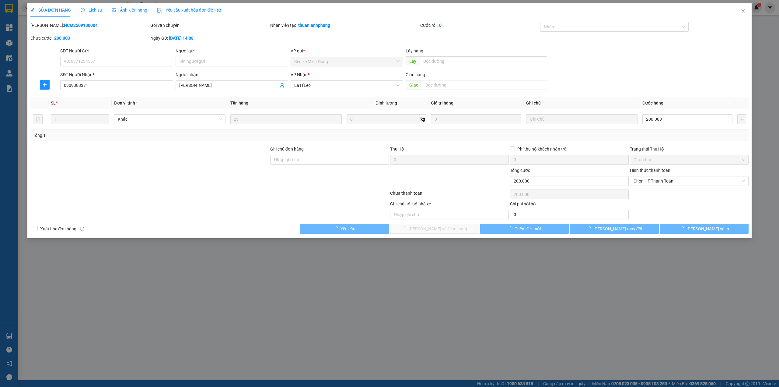
type input "0909388371"
type input "[PERSON_NAME]"
type input "200.000"
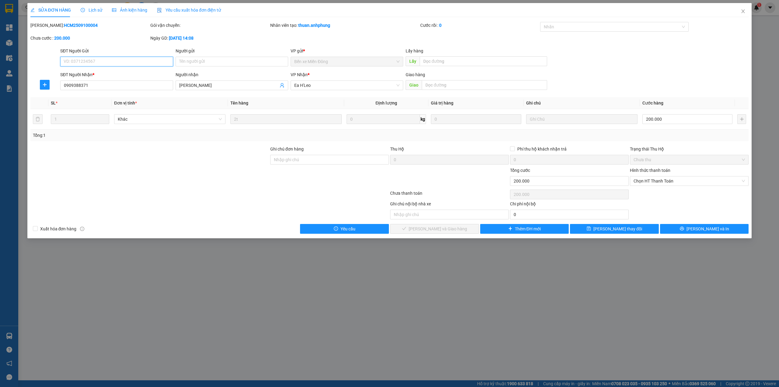
click at [687, 182] on span "Chọn HT Thanh Toán" at bounding box center [689, 180] width 111 height 9
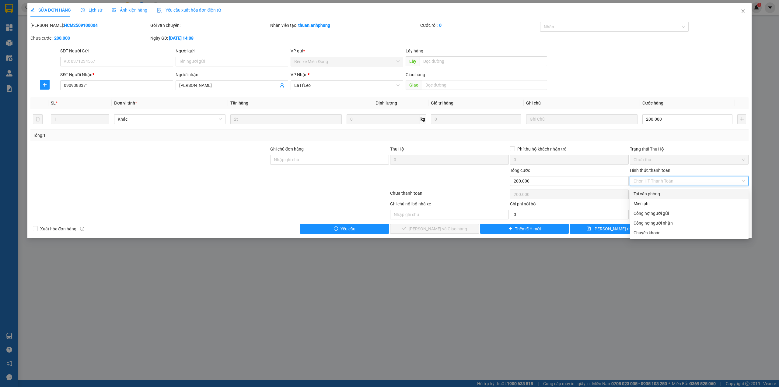
click at [670, 192] on div "Tại văn phòng" at bounding box center [689, 193] width 111 height 7
type input "0"
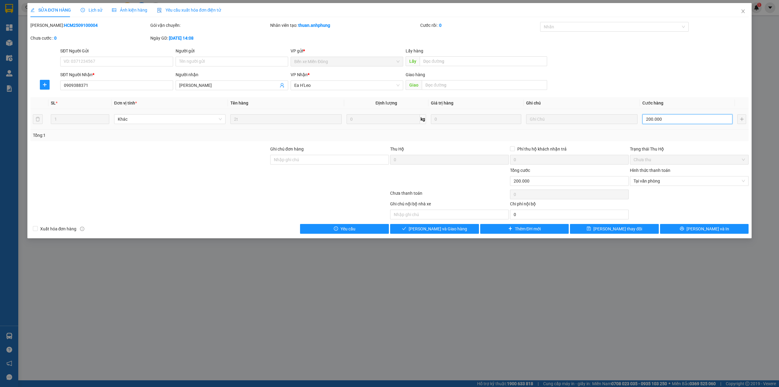
click at [676, 124] on input "200.000" at bounding box center [688, 119] width 90 height 10
type input "1"
type input "15"
type input "150"
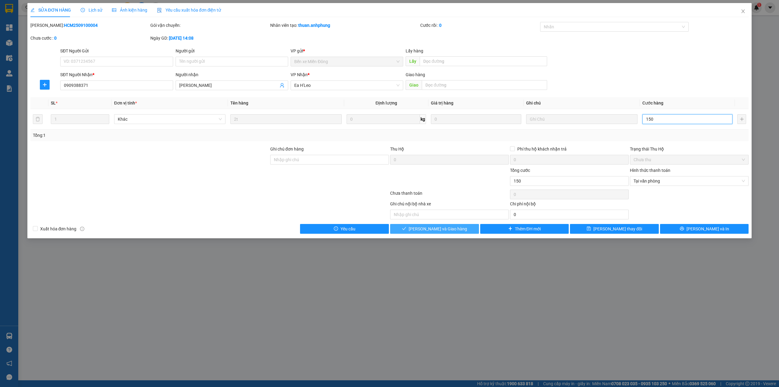
type input "150"
type input "150.000"
click at [449, 229] on span "[PERSON_NAME] và Giao hàng" at bounding box center [438, 228] width 58 height 7
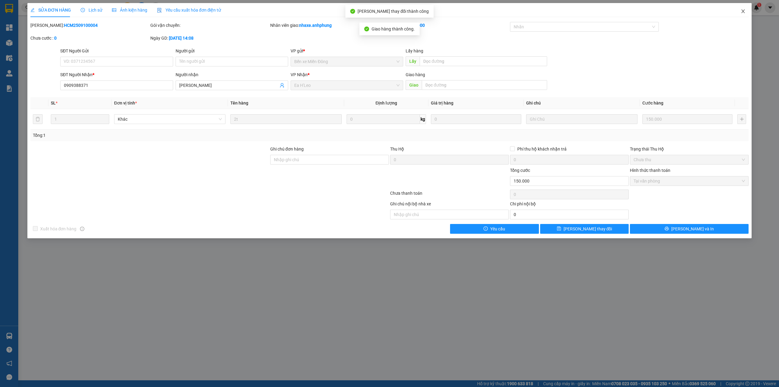
click at [746, 10] on span "Close" at bounding box center [743, 11] width 17 height 17
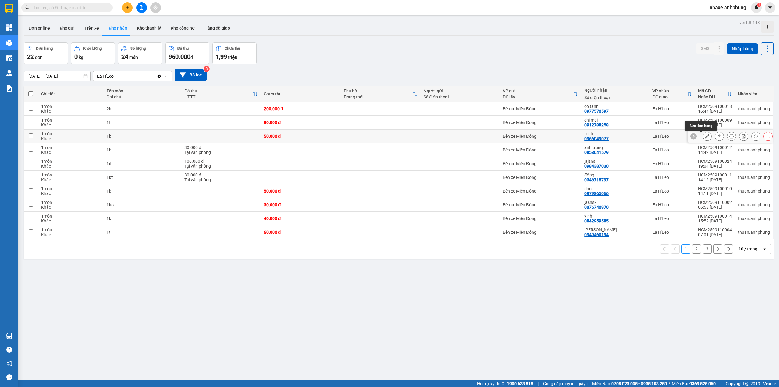
click at [705, 135] on icon at bounding box center [707, 136] width 4 height 4
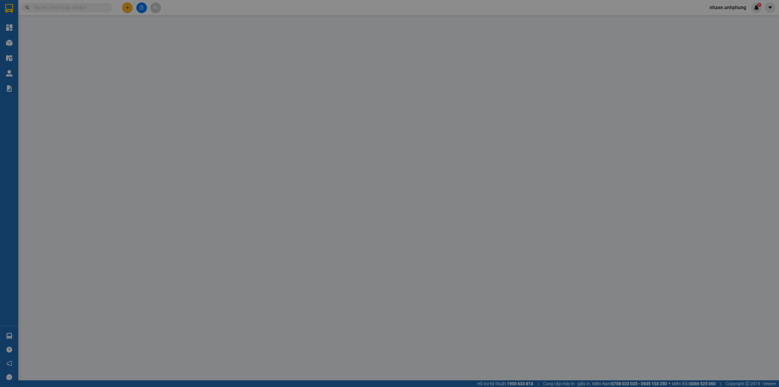
type input "0966049077"
type input "trinh"
type input "50.000"
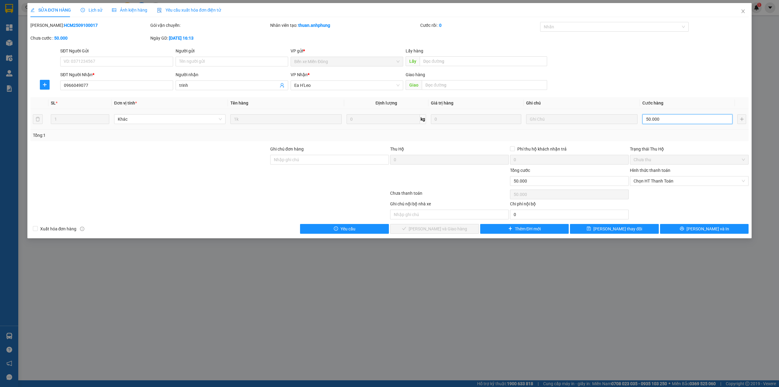
click at [692, 122] on input "50.000" at bounding box center [688, 119] width 90 height 10
type input "4"
type input "40"
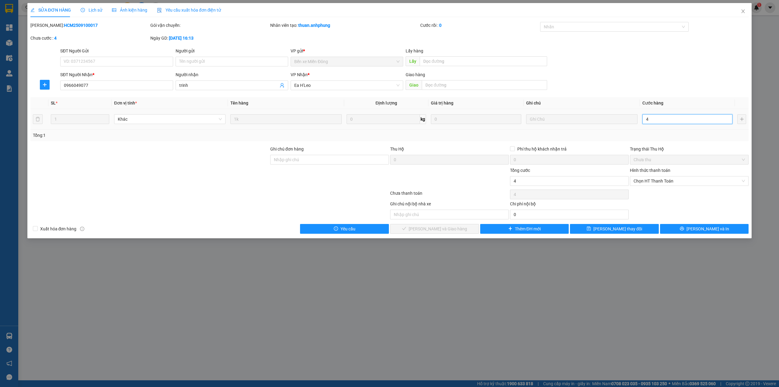
type input "40"
click at [671, 178] on span "Chọn HT Thanh Toán" at bounding box center [689, 180] width 111 height 9
type input "40"
type input "40.000"
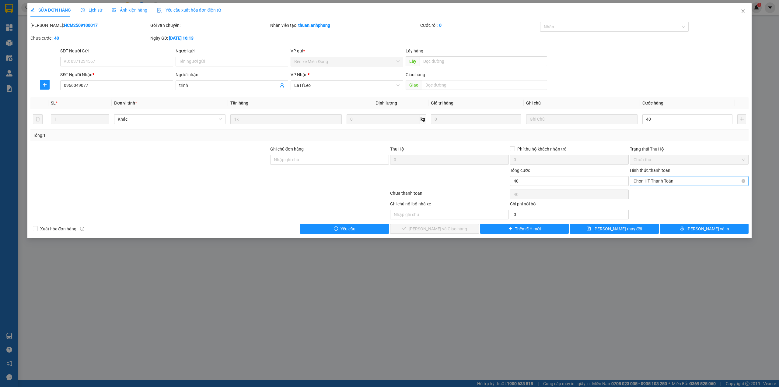
type input "40.000"
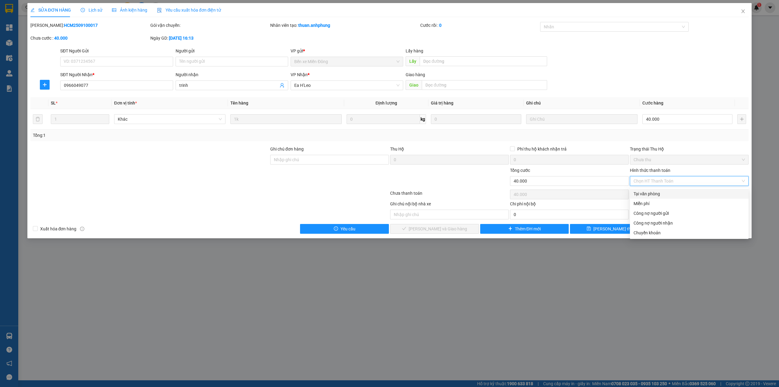
click at [661, 196] on div "Tại văn phòng" at bounding box center [689, 193] width 111 height 7
type input "0"
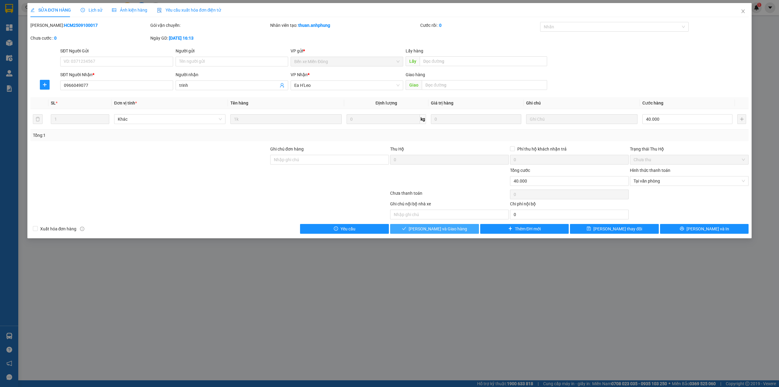
click at [441, 234] on button "[PERSON_NAME] và Giao hàng" at bounding box center [434, 229] width 89 height 10
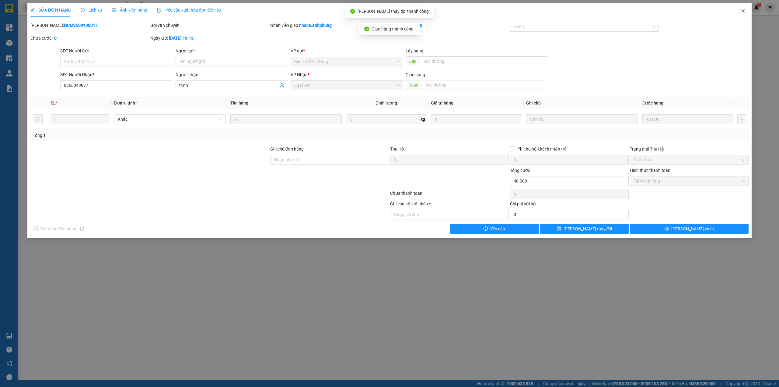
click at [743, 7] on span "Close" at bounding box center [743, 11] width 17 height 17
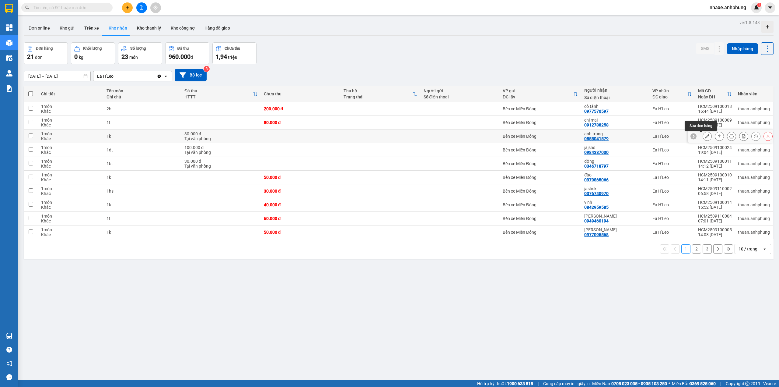
click at [705, 138] on icon at bounding box center [707, 136] width 4 height 4
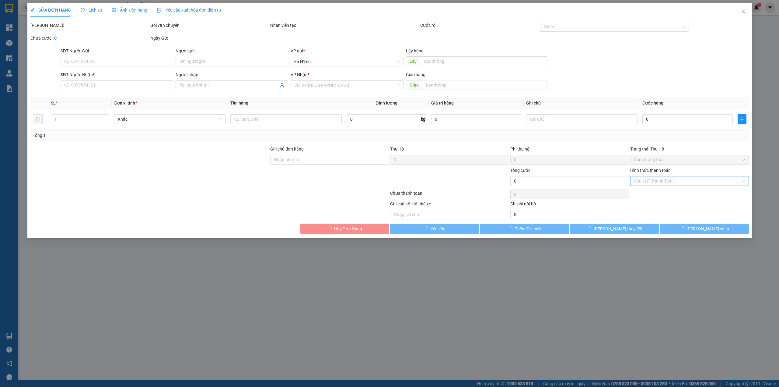
type input "0858041579"
type input "anh trung"
type input "30.000"
type input "0"
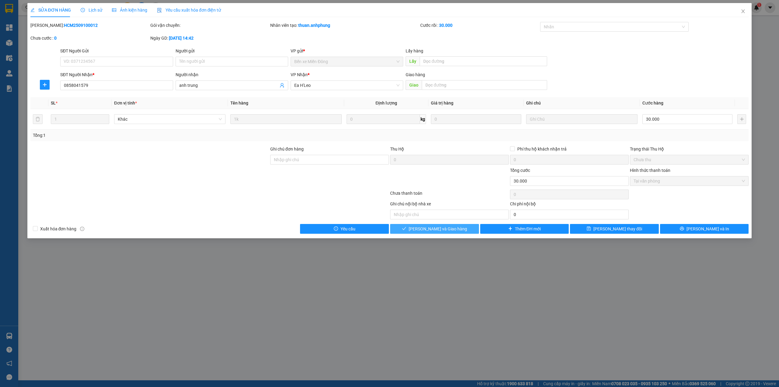
drag, startPoint x: 449, startPoint y: 231, endPoint x: 756, endPoint y: 90, distance: 338.7
click at [450, 231] on span "[PERSON_NAME] và Giao hàng" at bounding box center [438, 228] width 58 height 7
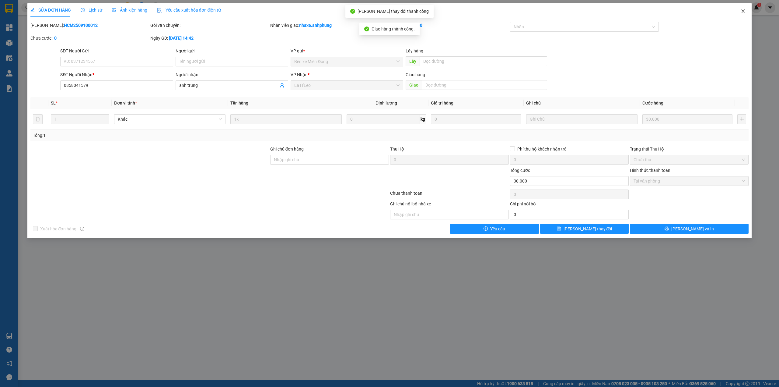
click at [744, 10] on icon "close" at bounding box center [743, 11] width 5 height 5
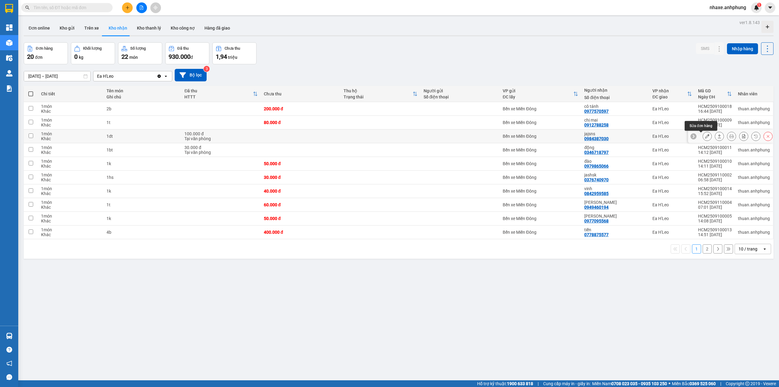
click at [705, 137] on icon at bounding box center [707, 136] width 4 height 4
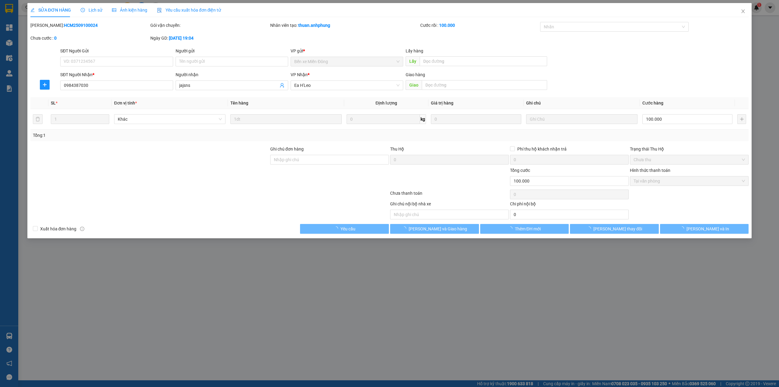
type input "0984387030"
type input "jajsns"
type input "100.000"
type input "0"
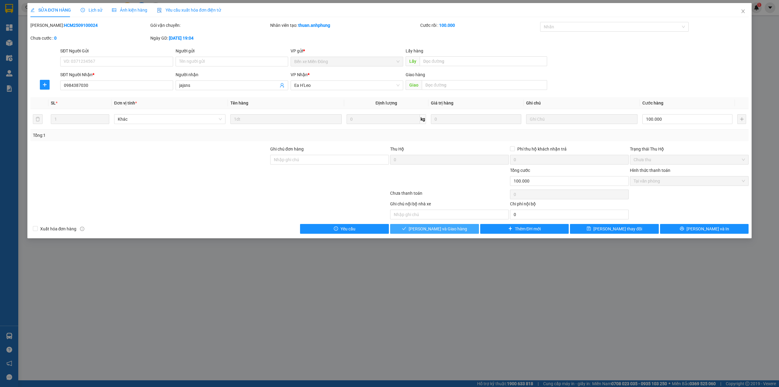
click at [434, 226] on span "[PERSON_NAME] và Giao hàng" at bounding box center [438, 228] width 58 height 7
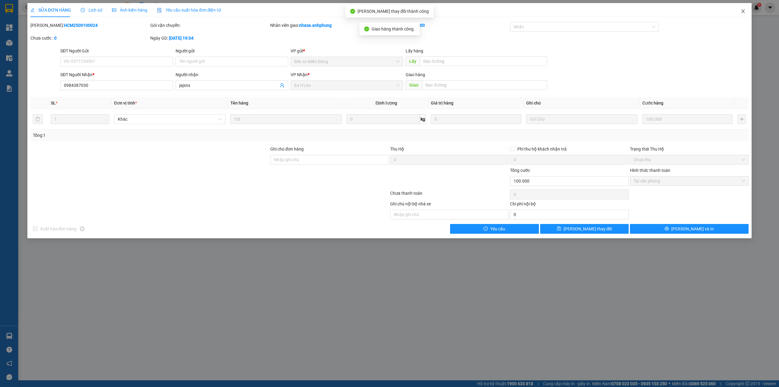
click at [743, 12] on icon "close" at bounding box center [743, 11] width 3 height 4
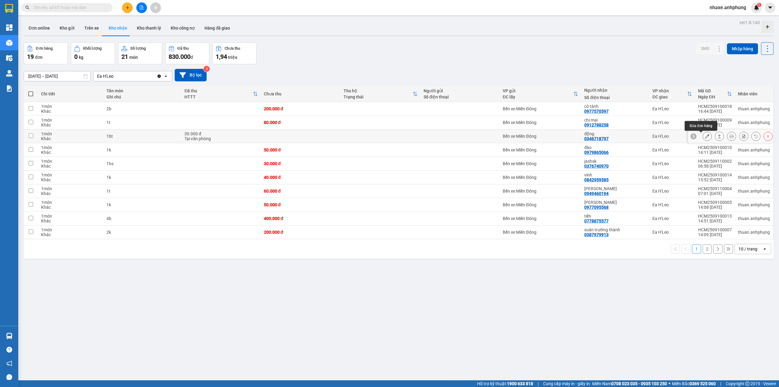
click at [705, 135] on icon at bounding box center [707, 136] width 4 height 4
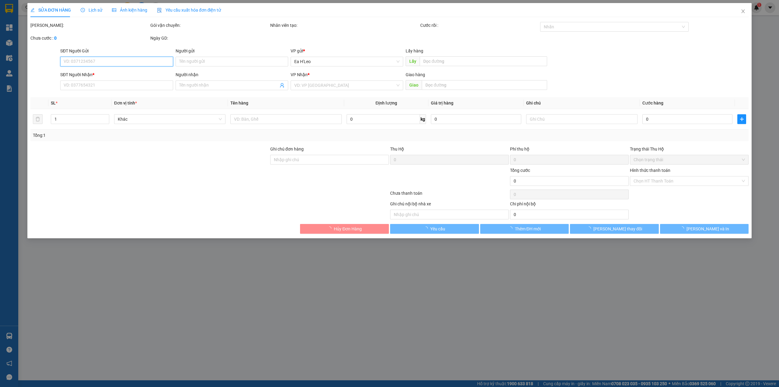
type input "0346718797"
type input "động"
type input "30.000"
type input "0"
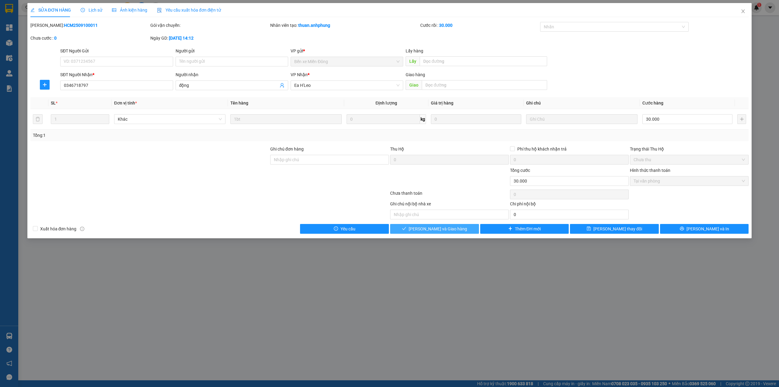
click at [450, 228] on span "[PERSON_NAME] và Giao hàng" at bounding box center [438, 228] width 58 height 7
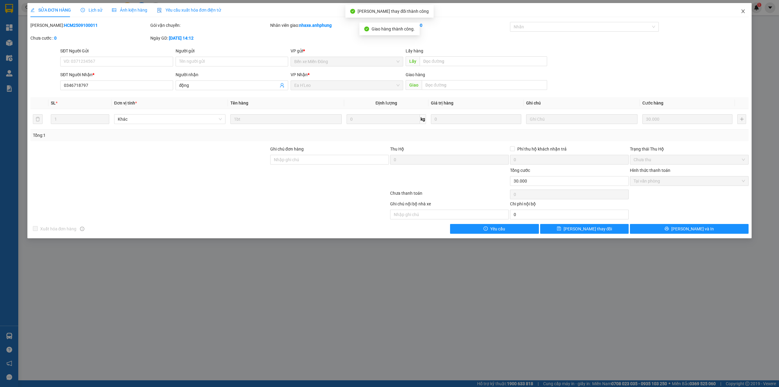
click at [742, 8] on span "Close" at bounding box center [743, 11] width 17 height 17
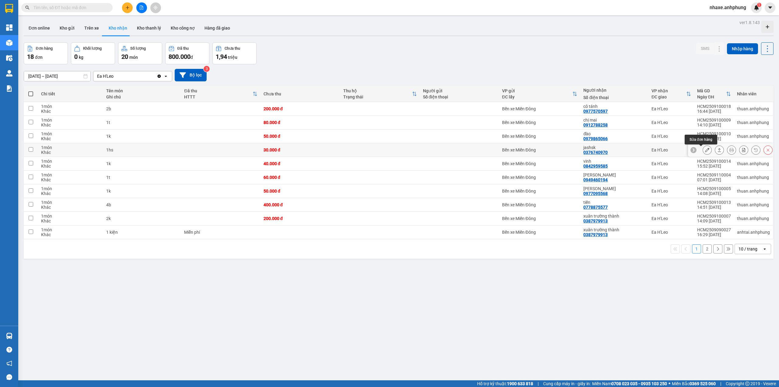
click at [705, 151] on icon at bounding box center [707, 150] width 4 height 4
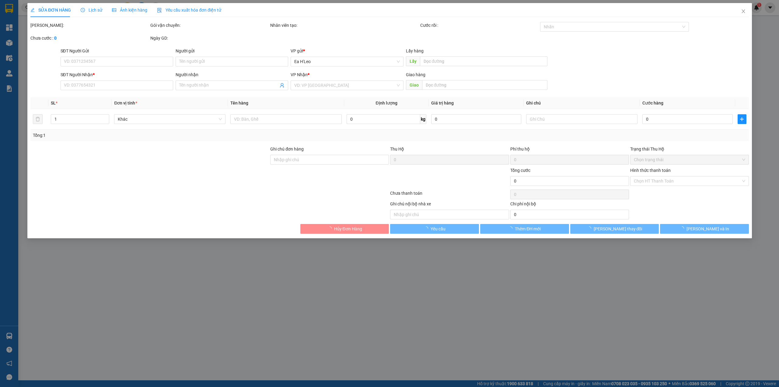
type input "0376740970"
type input "jashsk"
type input "30.000"
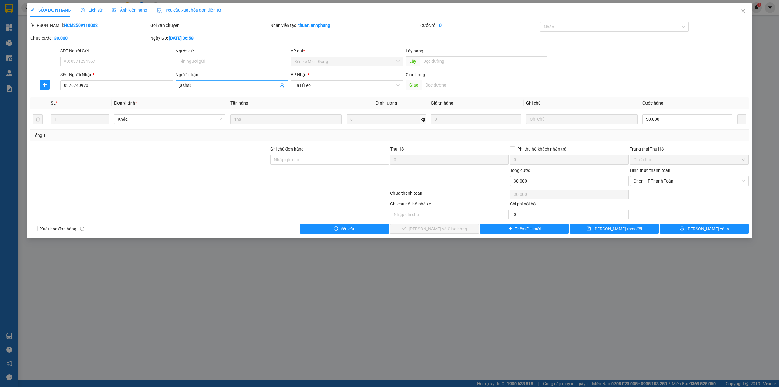
click at [197, 87] on input "jashsk" at bounding box center [228, 85] width 99 height 7
type input "j"
type input "[PERSON_NAME]"
click at [665, 120] on input "30.000" at bounding box center [688, 119] width 90 height 10
type input "2"
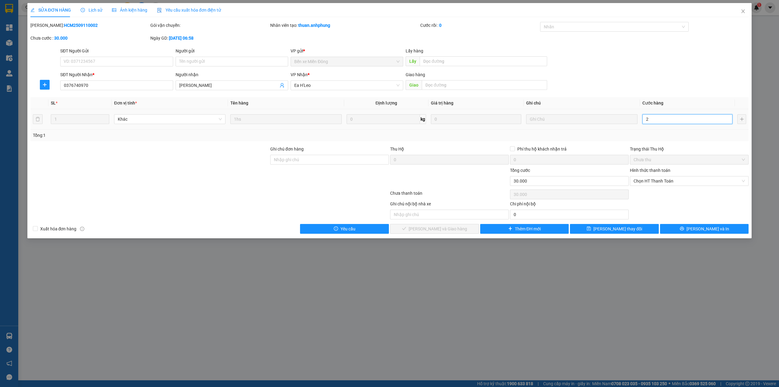
type input "2"
type input "20"
click at [645, 181] on span "Chọn HT Thanh Toán" at bounding box center [689, 180] width 111 height 9
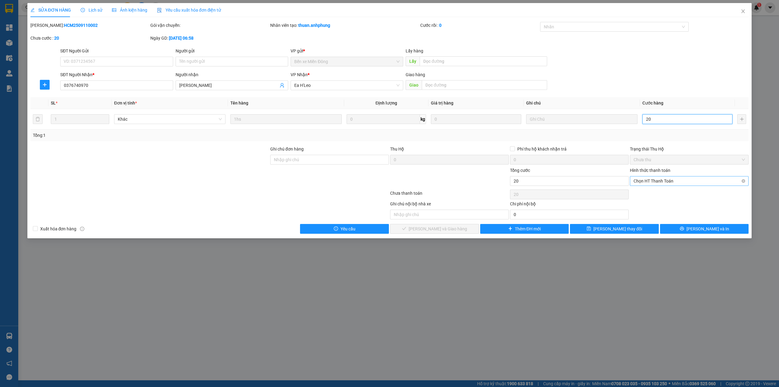
type input "20"
type input "20.000"
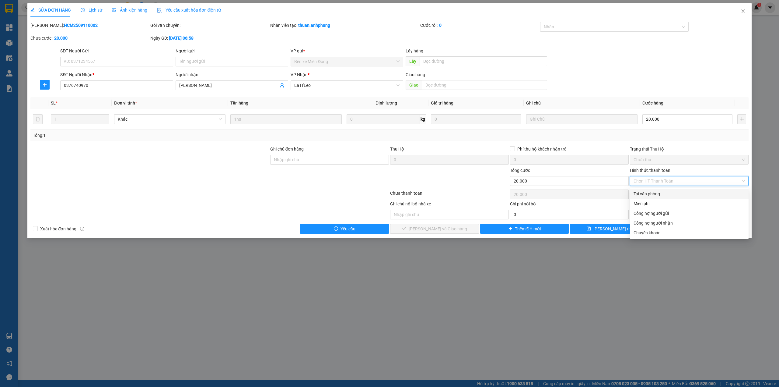
drag, startPoint x: 645, startPoint y: 193, endPoint x: 603, endPoint y: 204, distance: 43.9
click at [646, 193] on div "Tại văn phòng" at bounding box center [689, 193] width 111 height 7
type input "0"
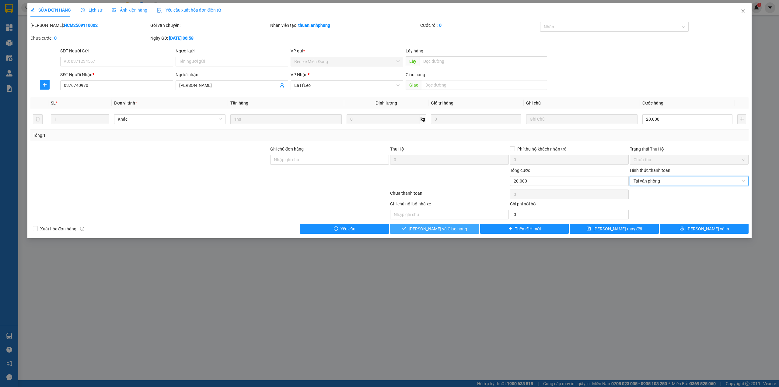
click at [435, 228] on span "[PERSON_NAME] và Giao hàng" at bounding box center [438, 228] width 58 height 7
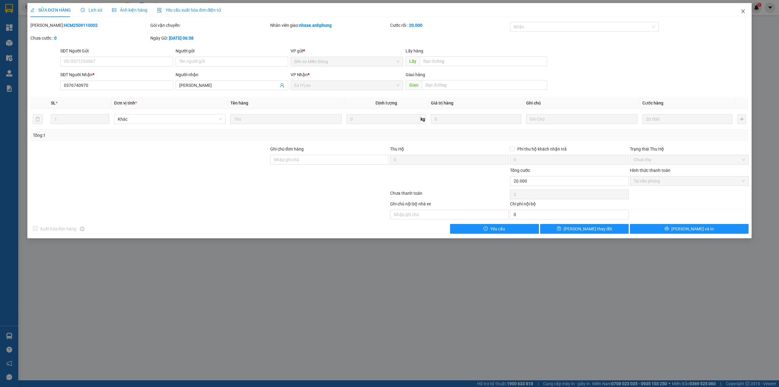
click at [743, 8] on span "Close" at bounding box center [743, 11] width 17 height 17
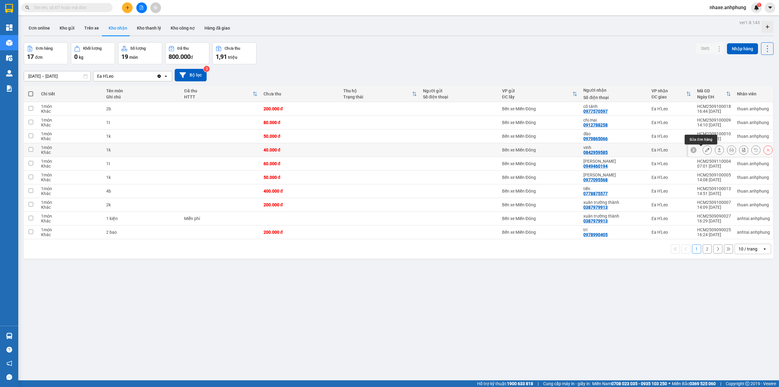
click at [703, 150] on button at bounding box center [707, 150] width 9 height 11
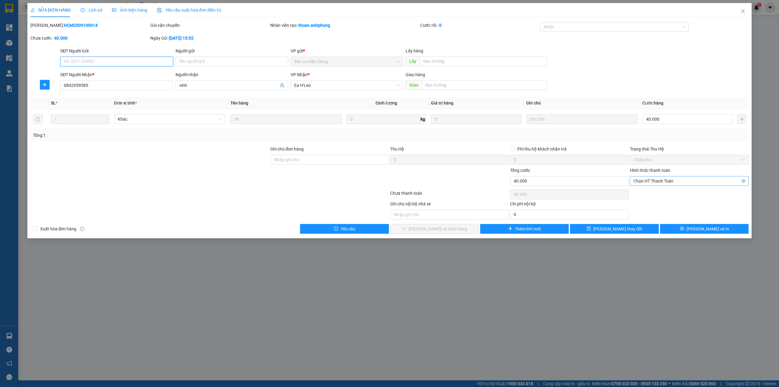
click at [659, 178] on span "Chọn HT Thanh Toán" at bounding box center [689, 180] width 111 height 9
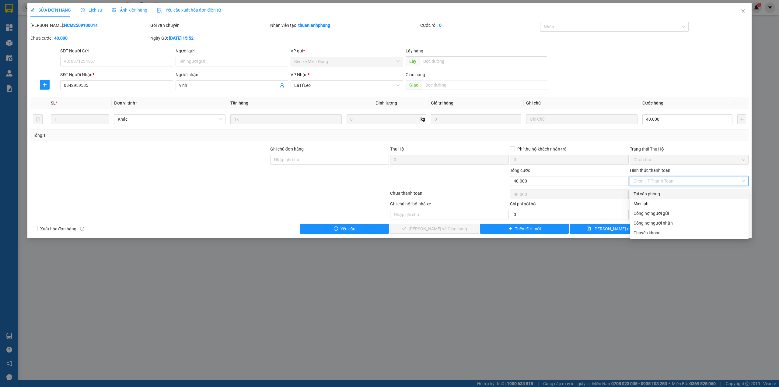
click at [653, 195] on div "Tại văn phòng" at bounding box center [689, 193] width 111 height 7
type input "0"
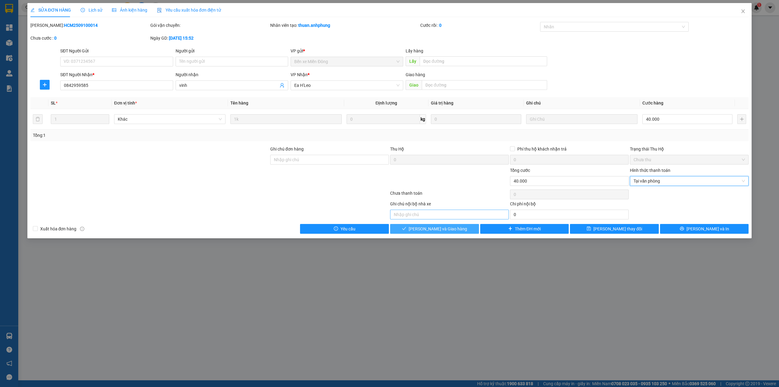
drag, startPoint x: 461, startPoint y: 232, endPoint x: 476, endPoint y: 217, distance: 21.1
click at [462, 231] on button "[PERSON_NAME] và Giao hàng" at bounding box center [434, 229] width 89 height 10
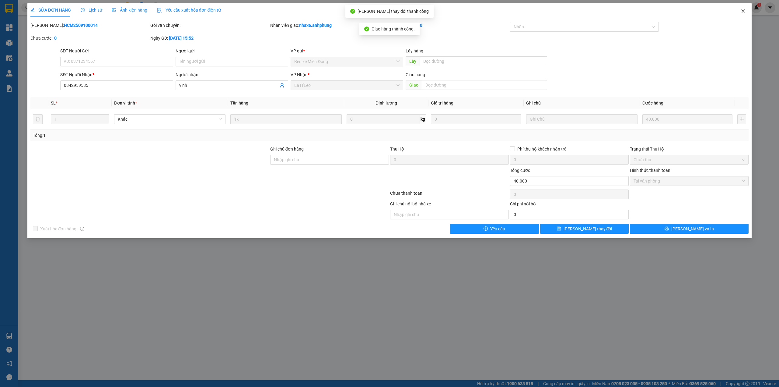
click at [743, 12] on icon "close" at bounding box center [743, 11] width 3 height 4
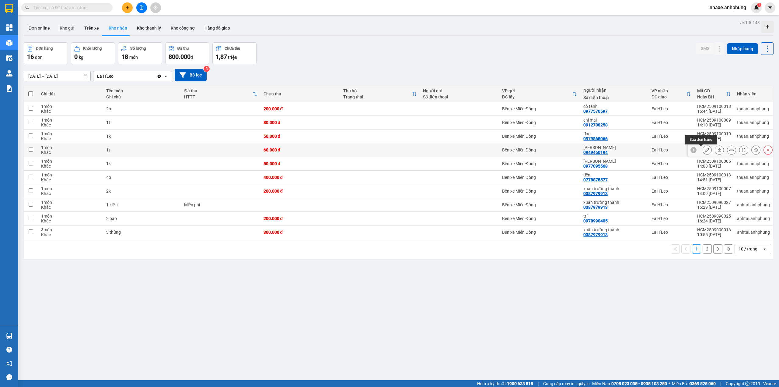
click at [703, 152] on button at bounding box center [707, 150] width 9 height 11
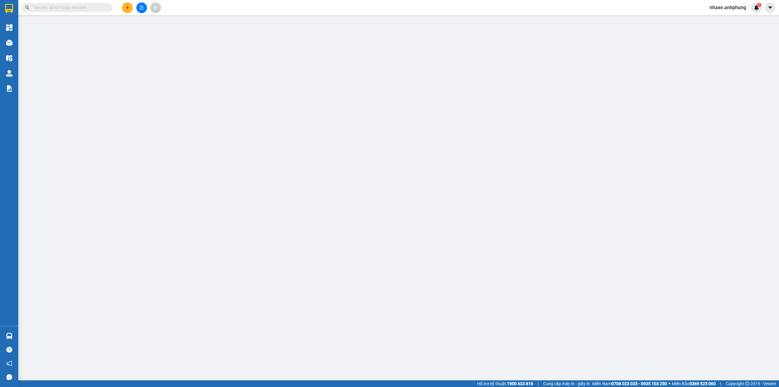
type input "0949460194"
type input "[PERSON_NAME]"
type input "60.000"
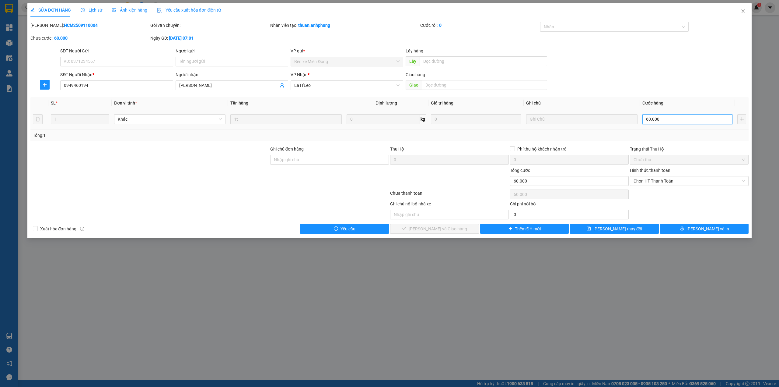
click at [672, 118] on input "60.000" at bounding box center [688, 119] width 90 height 10
type input "4"
type input "40"
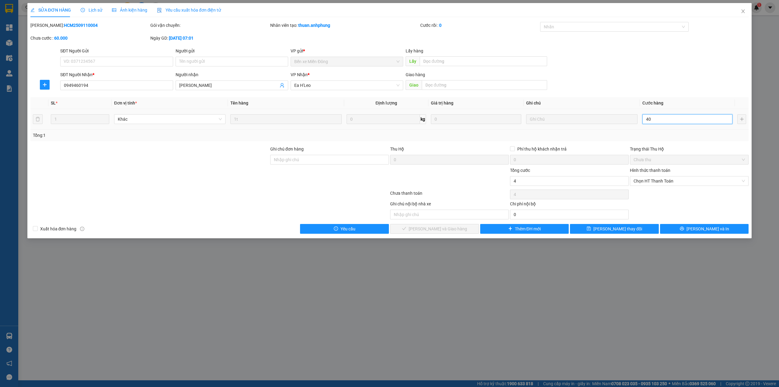
type input "40"
click at [671, 181] on span "Chọn HT Thanh Toán" at bounding box center [689, 180] width 111 height 9
type input "40"
type input "40.000"
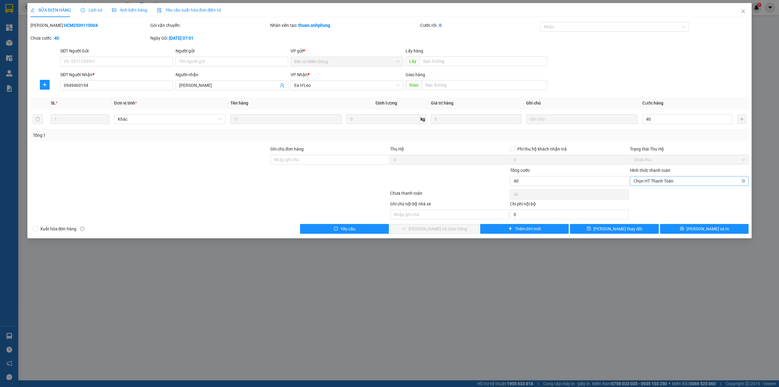
type input "40.000"
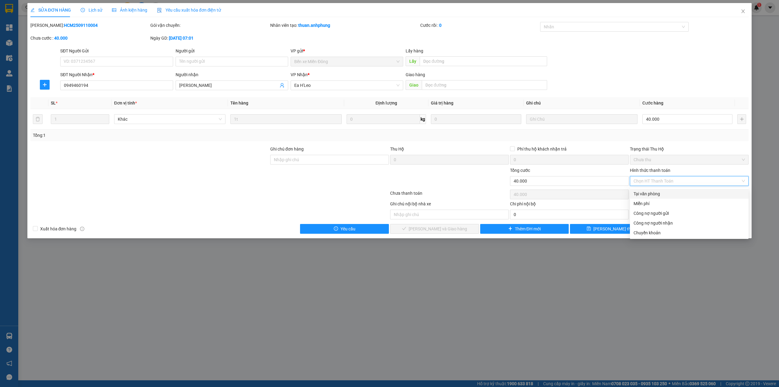
click at [655, 193] on div "Tại văn phòng" at bounding box center [689, 193] width 111 height 7
type input "0"
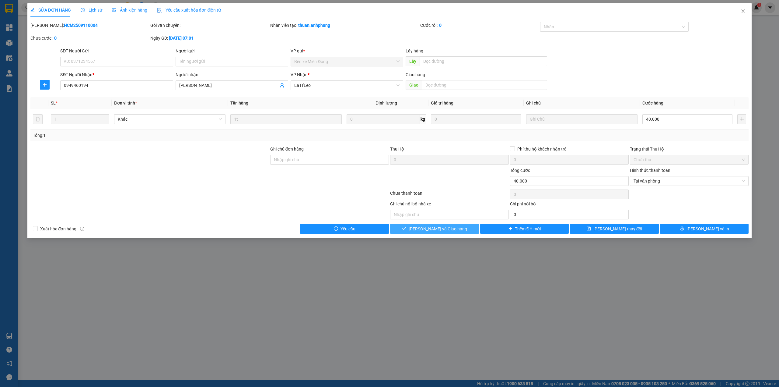
drag, startPoint x: 450, startPoint y: 228, endPoint x: 524, endPoint y: 191, distance: 82.8
click at [451, 228] on span "[PERSON_NAME] và Giao hàng" at bounding box center [438, 228] width 58 height 7
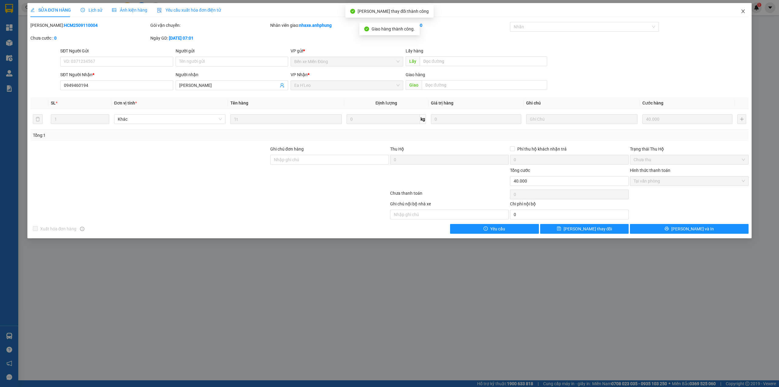
click at [743, 10] on icon "close" at bounding box center [743, 11] width 5 height 5
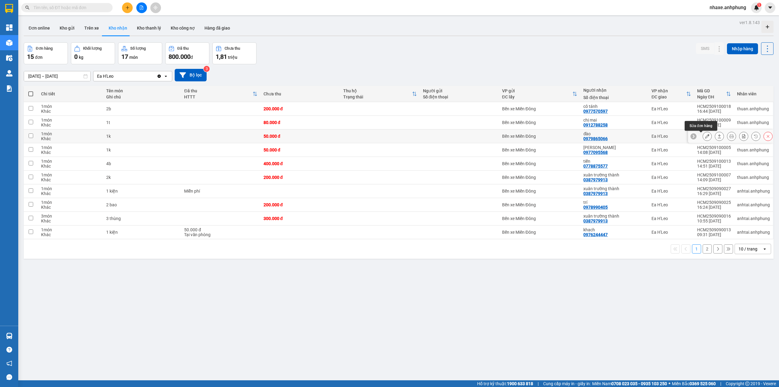
click at [705, 138] on icon at bounding box center [707, 136] width 4 height 4
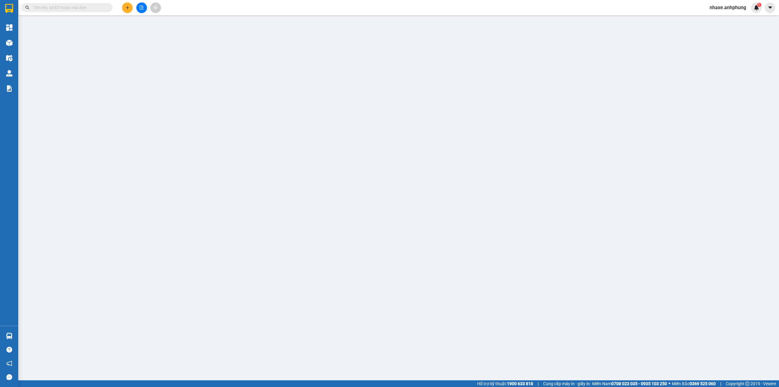
type input "0979865066"
type input "đào"
type input "50.000"
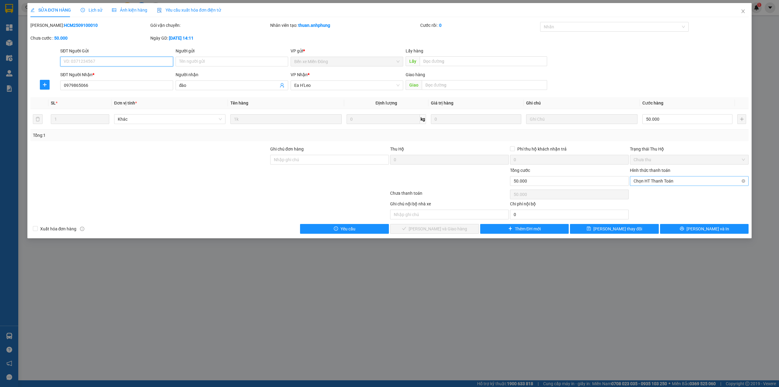
click at [665, 181] on span "Chọn HT Thanh Toán" at bounding box center [689, 180] width 111 height 9
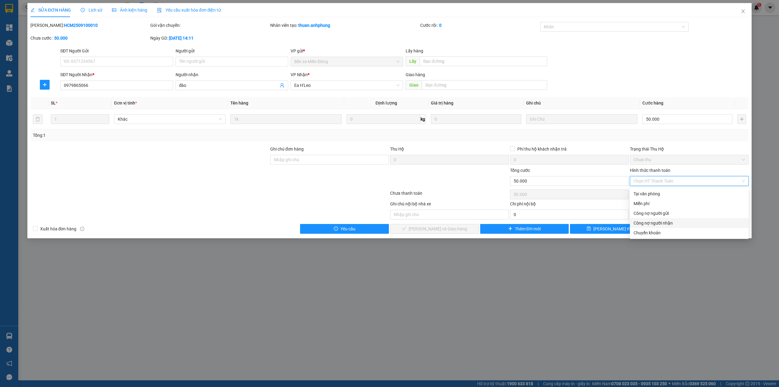
click at [653, 224] on div "Công nợ người nhận" at bounding box center [689, 223] width 111 height 7
type input "0"
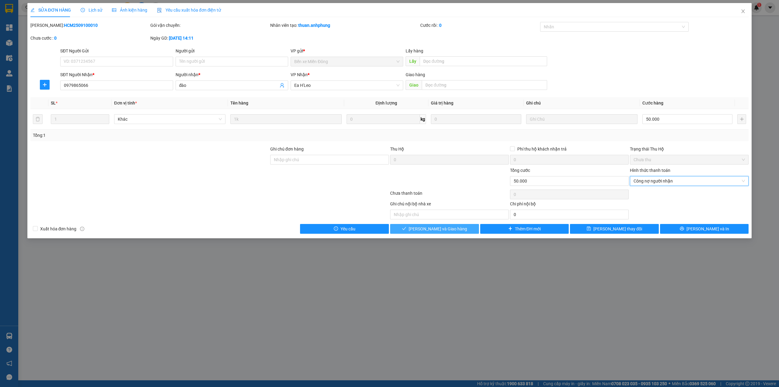
drag, startPoint x: 465, startPoint y: 226, endPoint x: 507, endPoint y: 193, distance: 54.0
click at [465, 225] on button "[PERSON_NAME] và Giao hàng" at bounding box center [434, 229] width 89 height 10
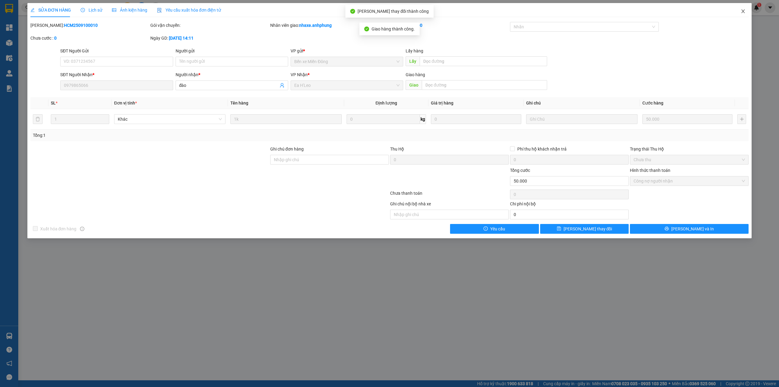
click at [743, 9] on icon "close" at bounding box center [743, 11] width 5 height 5
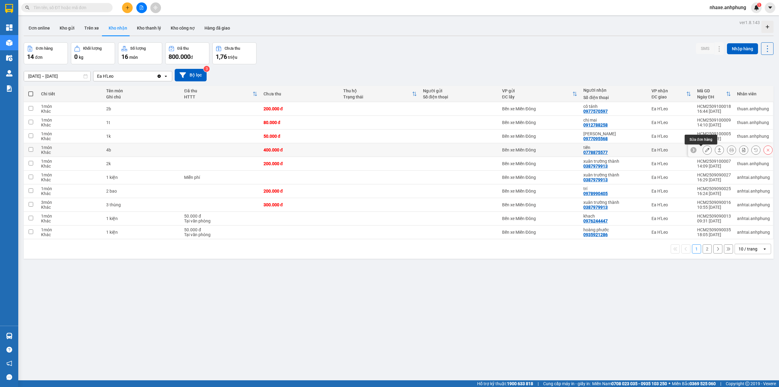
click at [705, 149] on button at bounding box center [707, 150] width 9 height 11
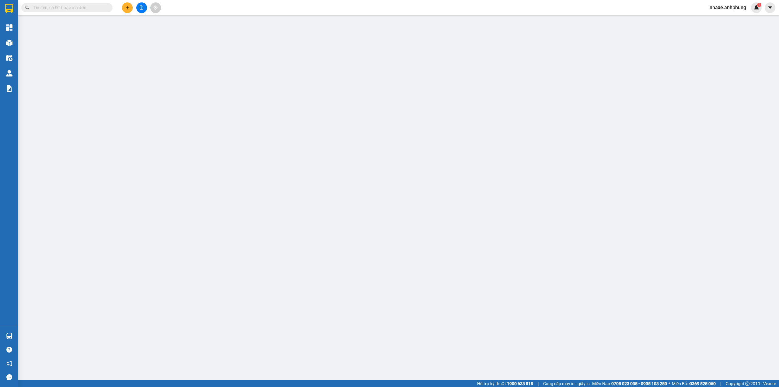
type input "0778875577"
type input "tiến"
type input "400.000"
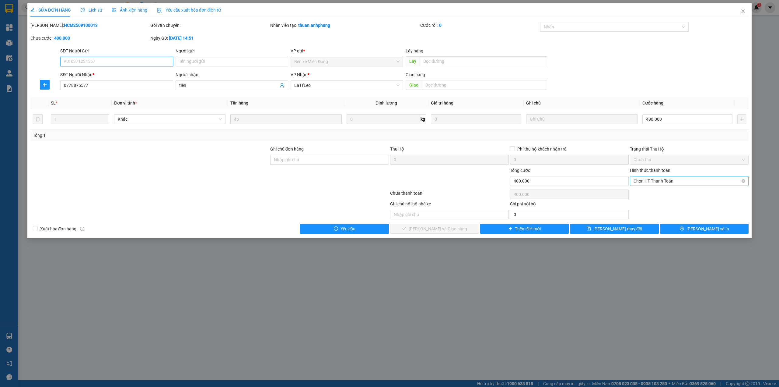
click at [670, 178] on span "Chọn HT Thanh Toán" at bounding box center [689, 180] width 111 height 9
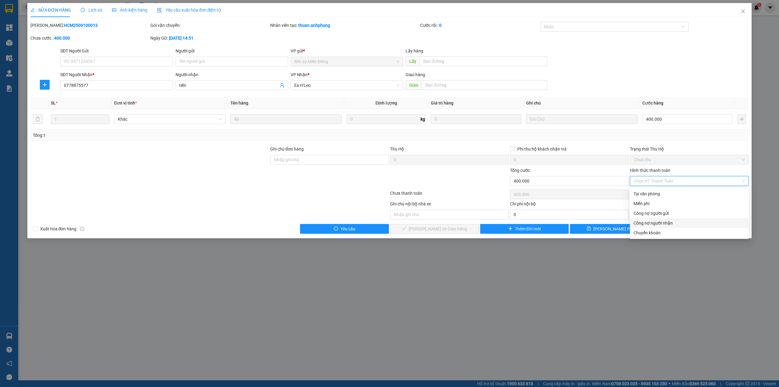
click at [653, 225] on div "Công nợ người nhận" at bounding box center [689, 223] width 111 height 7
type input "0"
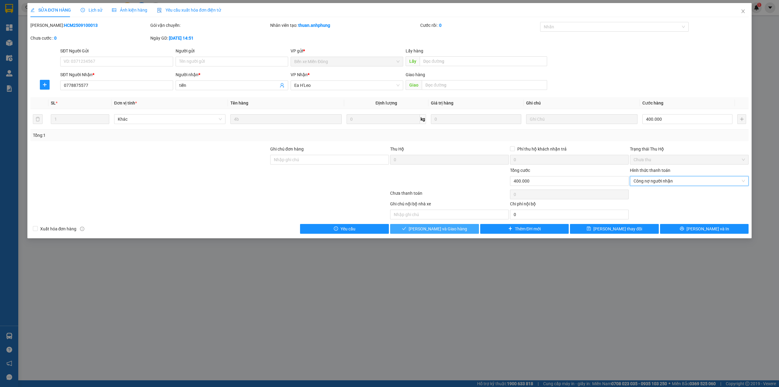
drag, startPoint x: 438, startPoint y: 225, endPoint x: 452, endPoint y: 222, distance: 14.2
click at [447, 223] on div "Total Paid Fee 0 Total UnPaid Fee 400.000 Cash Collection Total Fee Mã ĐH: HCM2…" at bounding box center [389, 128] width 719 height 212
click at [459, 230] on button "[PERSON_NAME] và Giao hàng" at bounding box center [434, 229] width 89 height 10
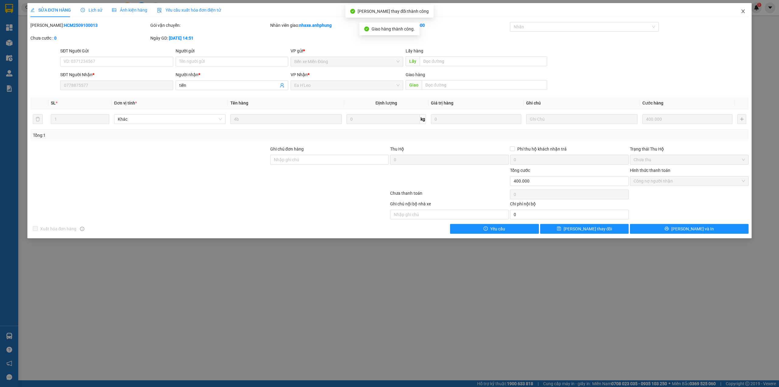
click at [745, 11] on icon "close" at bounding box center [743, 11] width 5 height 5
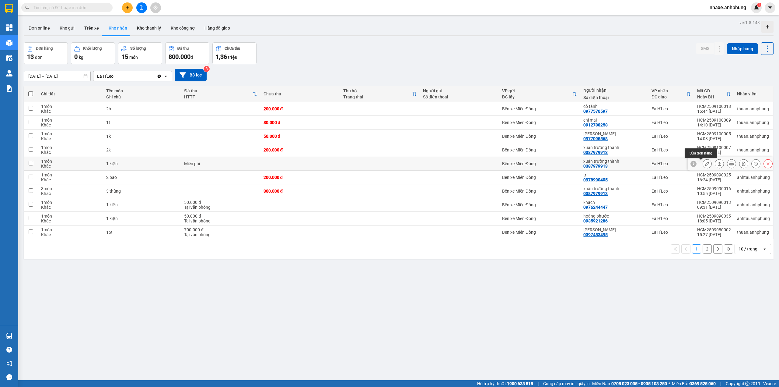
click at [703, 166] on button at bounding box center [707, 163] width 9 height 11
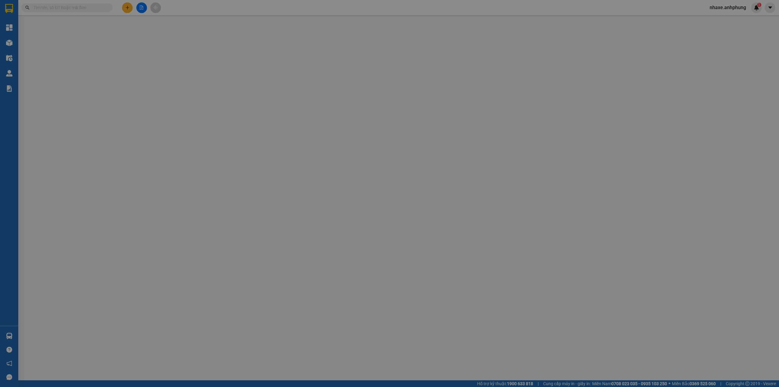
type input "0387979913"
type input "xuân trường thành"
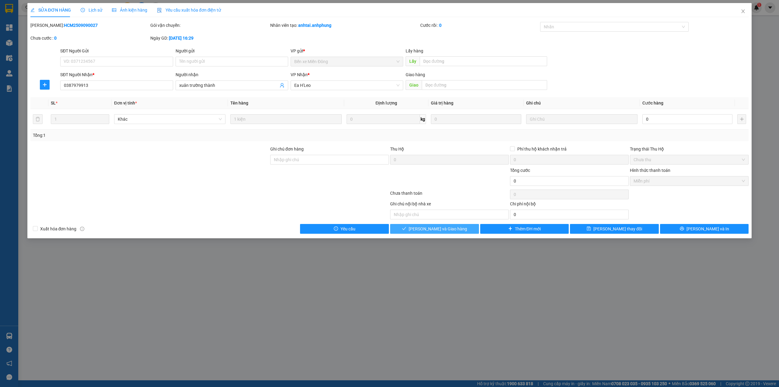
click at [454, 228] on span "[PERSON_NAME] và Giao hàng" at bounding box center [438, 228] width 58 height 7
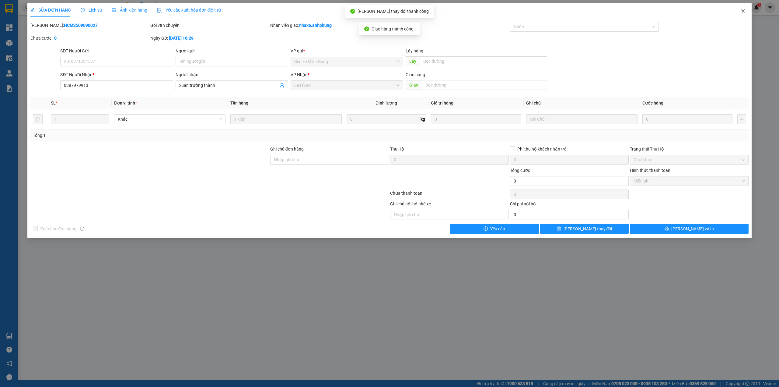
click at [744, 15] on span "Close" at bounding box center [743, 11] width 17 height 17
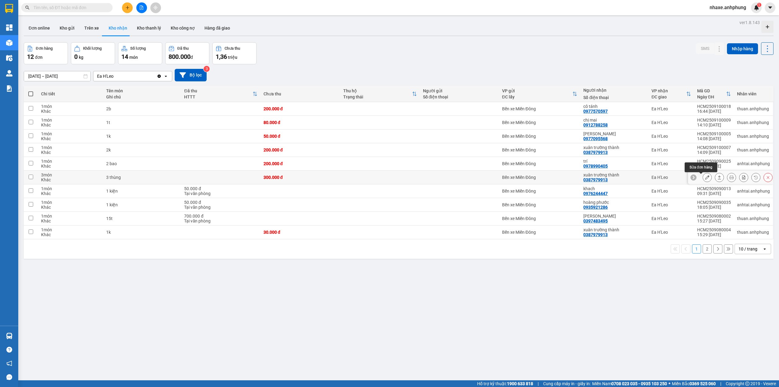
click at [705, 179] on icon at bounding box center [707, 177] width 4 height 4
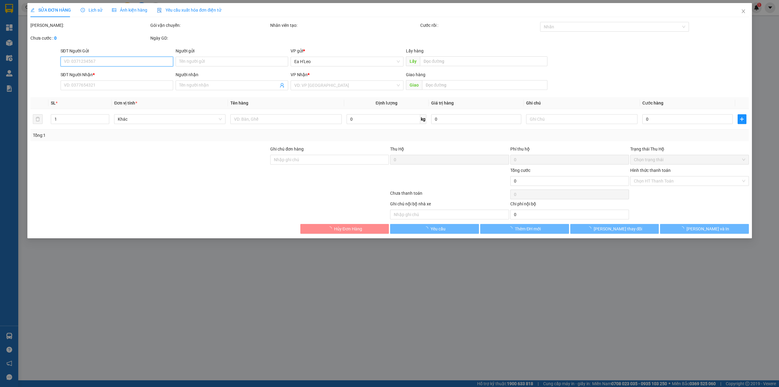
type input "0387979913"
type input "xuân trường thành"
type input "300.000"
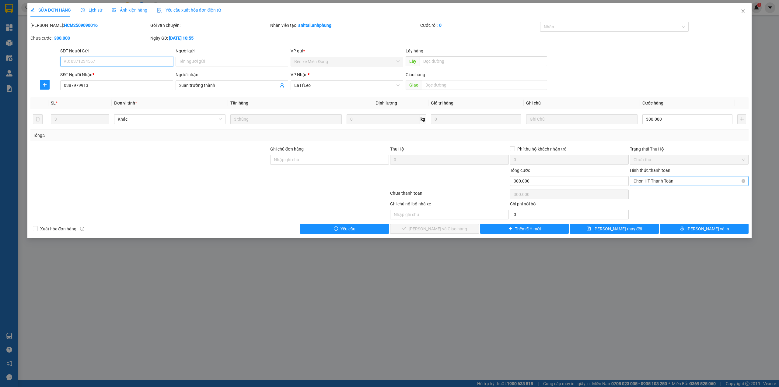
click at [670, 180] on span "Chọn HT Thanh Toán" at bounding box center [689, 180] width 111 height 9
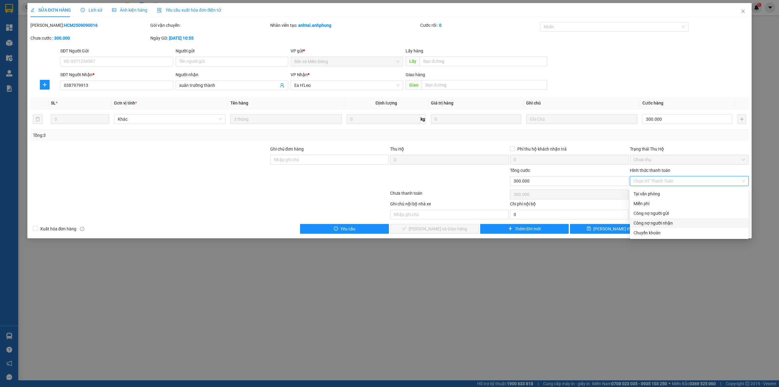
click at [653, 223] on div "Công nợ người nhận" at bounding box center [689, 223] width 111 height 7
type input "0"
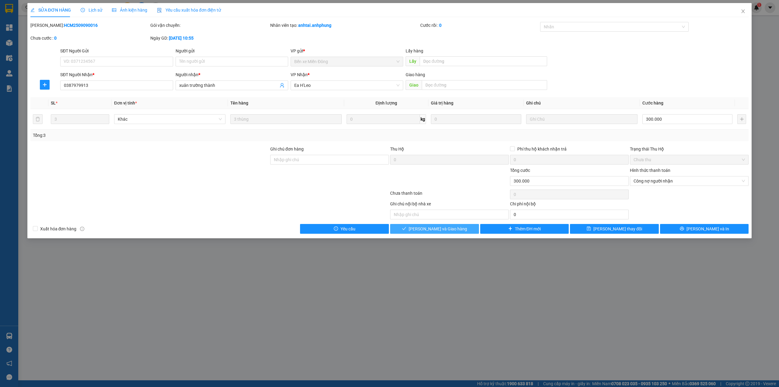
click at [453, 230] on span "[PERSON_NAME] và Giao hàng" at bounding box center [438, 228] width 58 height 7
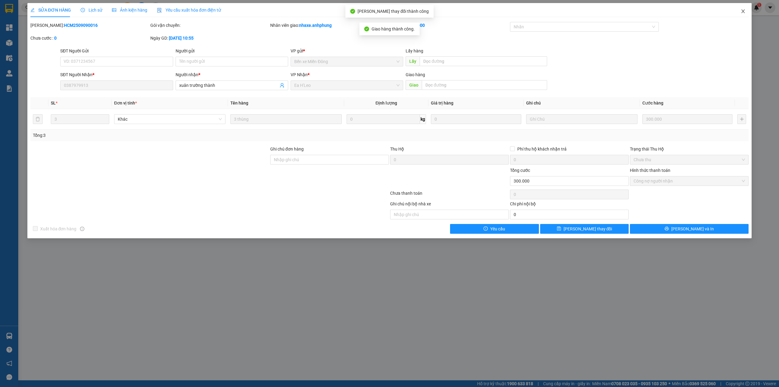
click at [745, 11] on icon "close" at bounding box center [743, 11] width 5 height 5
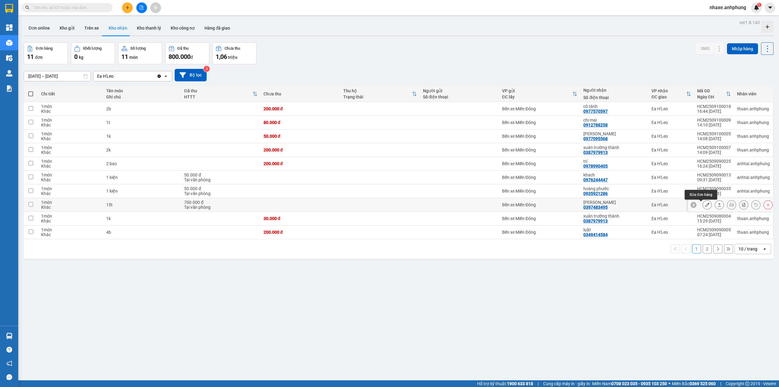
click at [705, 207] on icon at bounding box center [707, 204] width 4 height 4
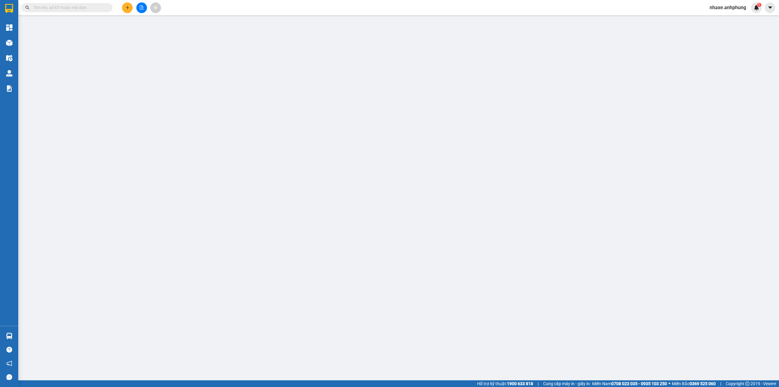
type input "0397483495"
type input "[PERSON_NAME]"
type input "700.000"
type input "0"
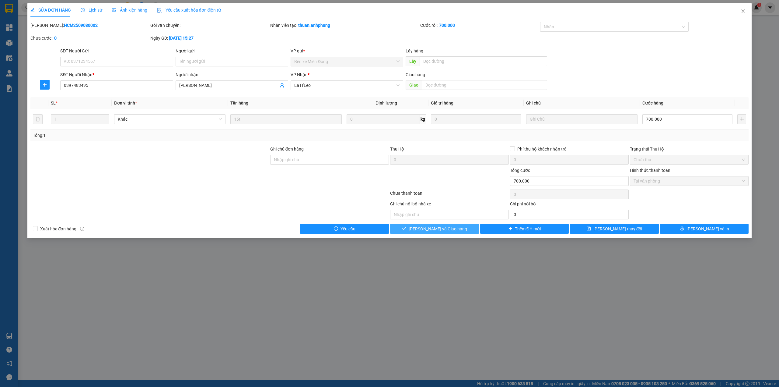
click at [463, 228] on button "[PERSON_NAME] và Giao hàng" at bounding box center [434, 229] width 89 height 10
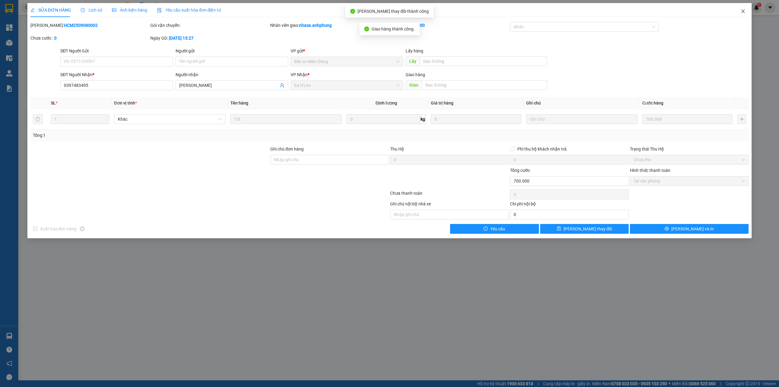
click at [743, 10] on icon "close" at bounding box center [743, 11] width 5 height 5
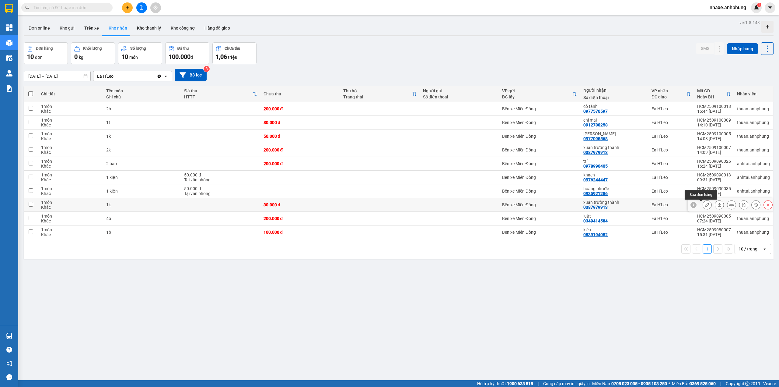
click at [705, 206] on icon at bounding box center [707, 204] width 4 height 4
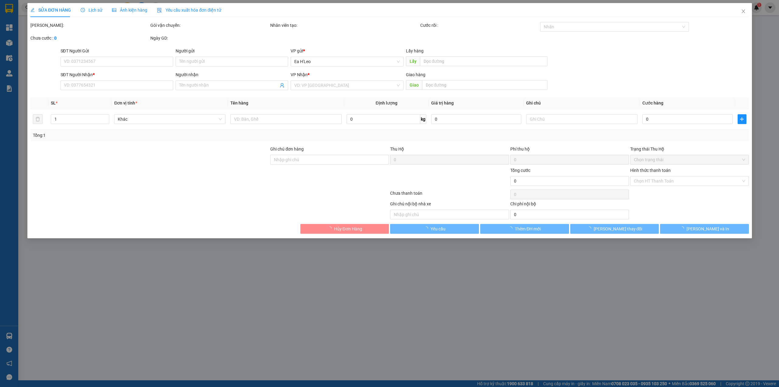
type input "0387979913"
type input "xuân trường thành"
type input "30.000"
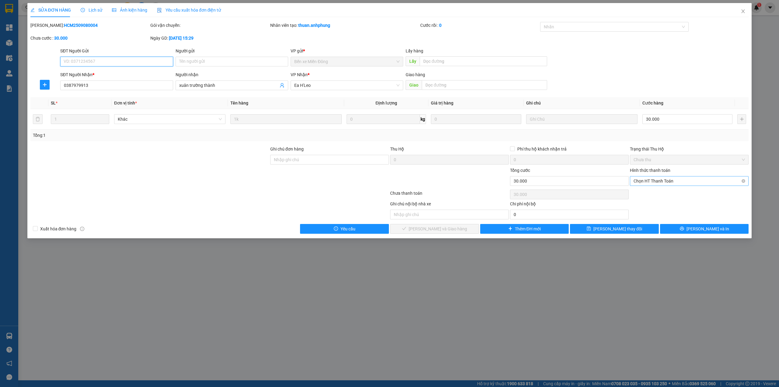
click at [673, 183] on span "Chọn HT Thanh Toán" at bounding box center [689, 180] width 111 height 9
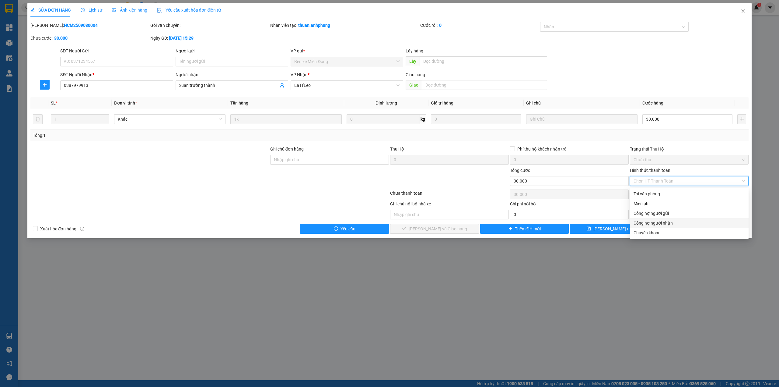
click at [657, 221] on div "Công nợ người nhận" at bounding box center [689, 223] width 111 height 7
type input "0"
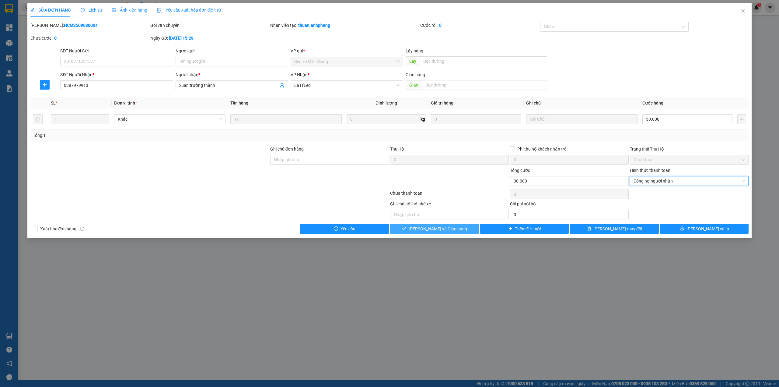
click at [461, 227] on button "[PERSON_NAME] và Giao hàng" at bounding box center [434, 229] width 89 height 10
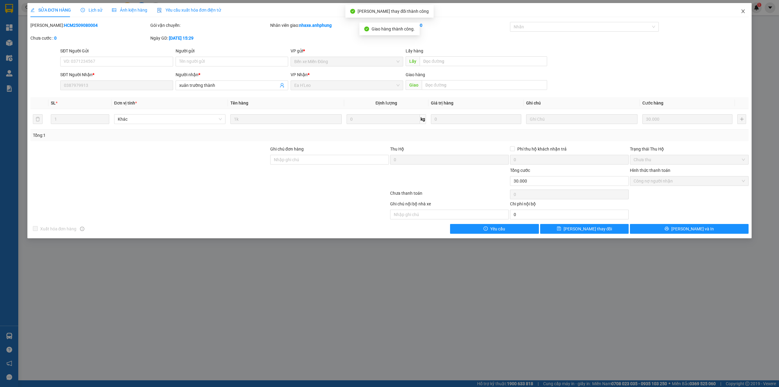
click at [745, 9] on span "Close" at bounding box center [743, 11] width 17 height 17
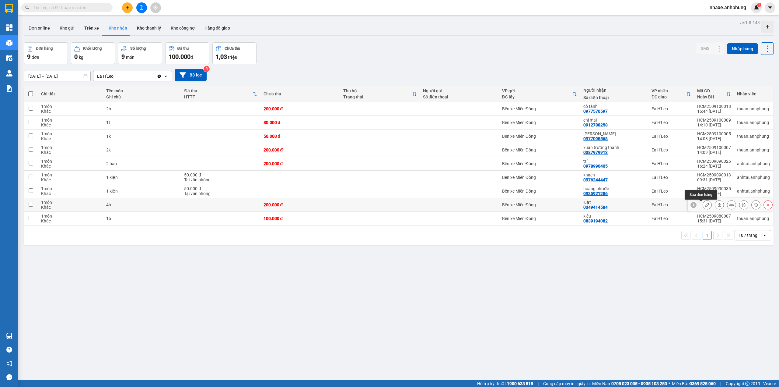
click at [703, 209] on button at bounding box center [707, 204] width 9 height 11
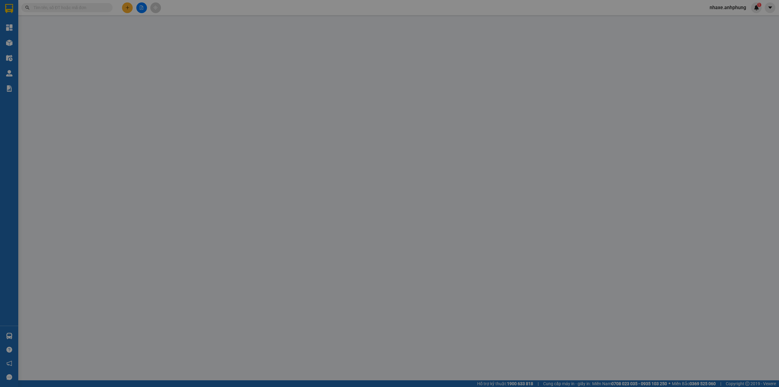
type input "0349414584"
type input "luật"
type input "200.000"
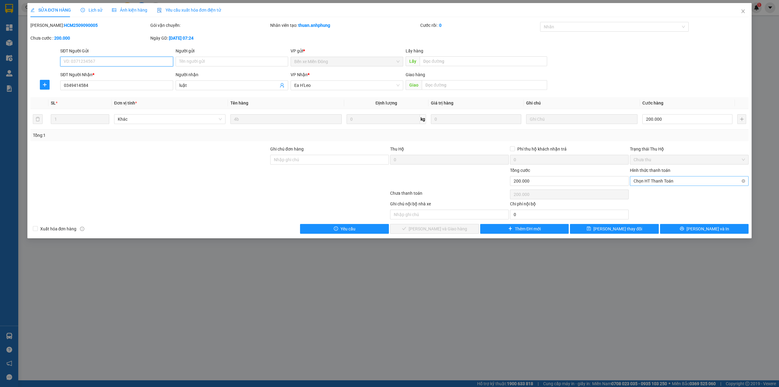
click at [662, 185] on span "Chọn HT Thanh Toán" at bounding box center [689, 180] width 111 height 9
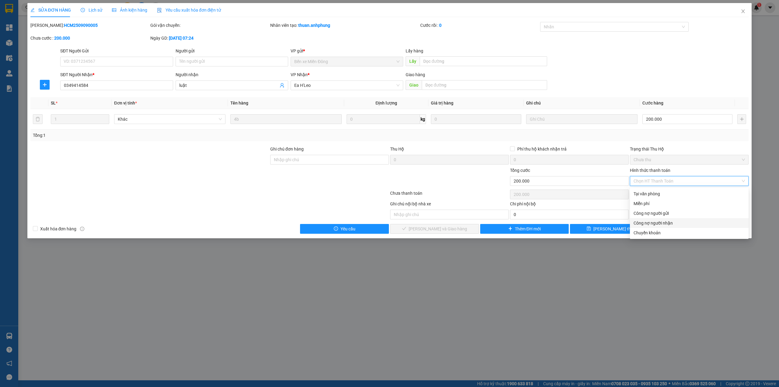
click at [661, 223] on div "Công nợ người nhận" at bounding box center [689, 223] width 111 height 7
type input "0"
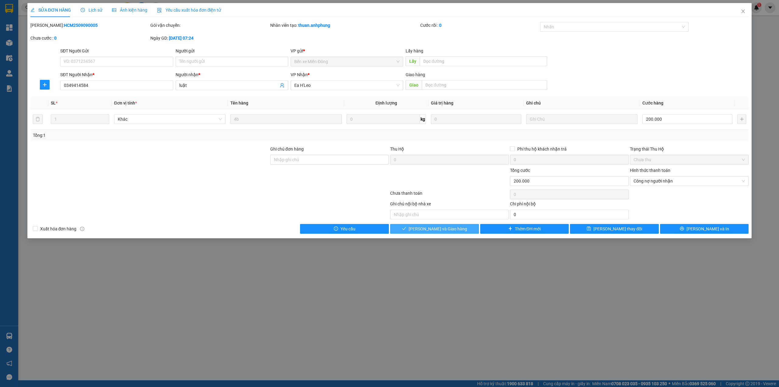
click at [451, 228] on span "[PERSON_NAME] và Giao hàng" at bounding box center [438, 228] width 58 height 7
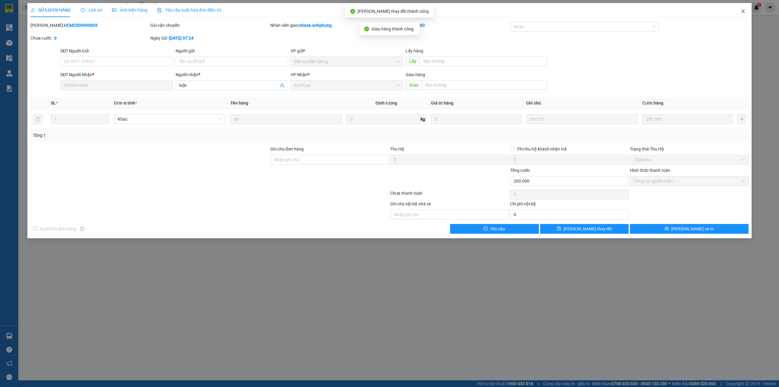
click at [741, 10] on icon "close" at bounding box center [743, 11] width 5 height 5
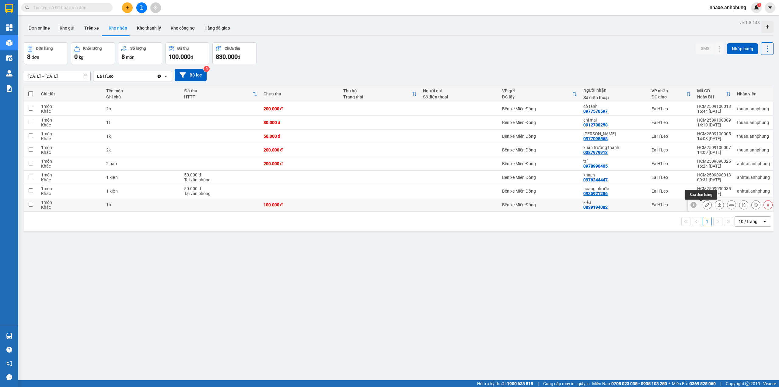
click at [705, 204] on icon at bounding box center [707, 204] width 4 height 4
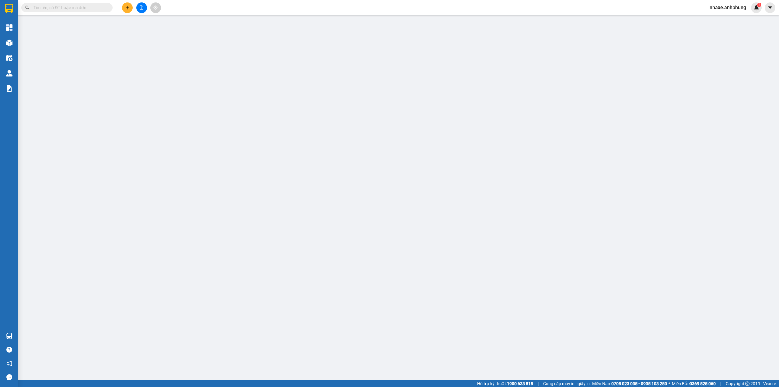
type input "0839194082"
type input "kiều"
type input "100.000"
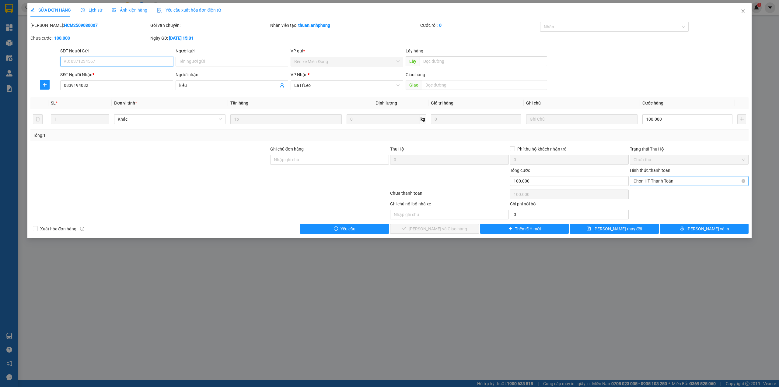
click at [676, 184] on span "Chọn HT Thanh Toán" at bounding box center [689, 180] width 111 height 9
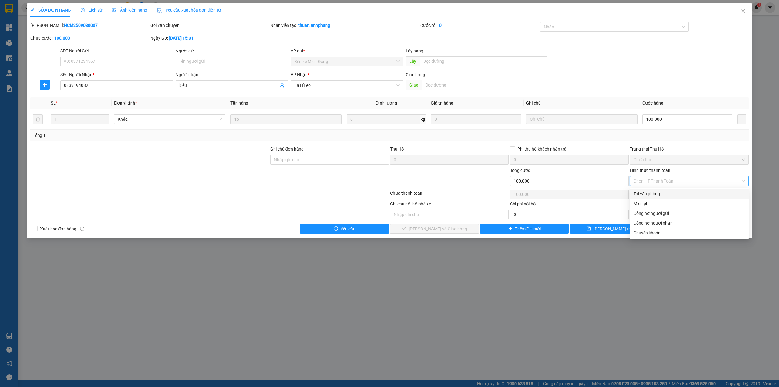
click at [657, 195] on div "Tại văn phòng" at bounding box center [689, 193] width 111 height 7
type input "0"
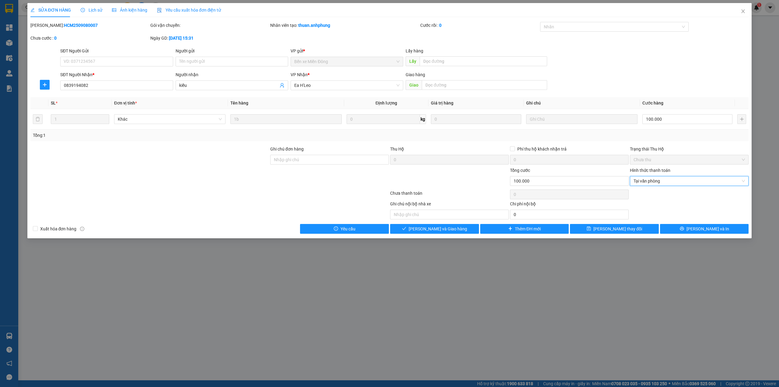
click at [465, 235] on div "SỬA ĐƠN HÀNG Lịch sử Ảnh kiện hàng Yêu cầu xuất hóa đơn điện tử Total Paid Fee …" at bounding box center [389, 120] width 725 height 235
click at [465, 231] on button "[PERSON_NAME] và Giao hàng" at bounding box center [434, 229] width 89 height 10
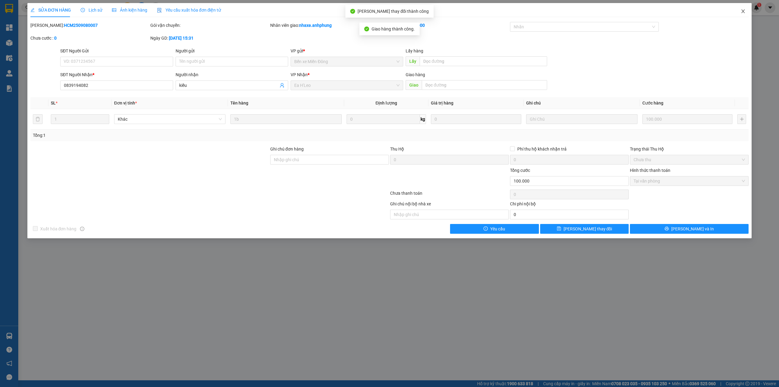
click at [743, 12] on icon "close" at bounding box center [743, 11] width 5 height 5
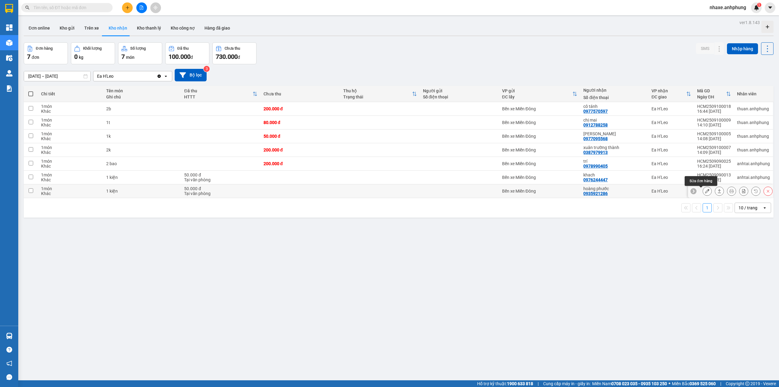
click at [705, 191] on icon at bounding box center [707, 191] width 4 height 4
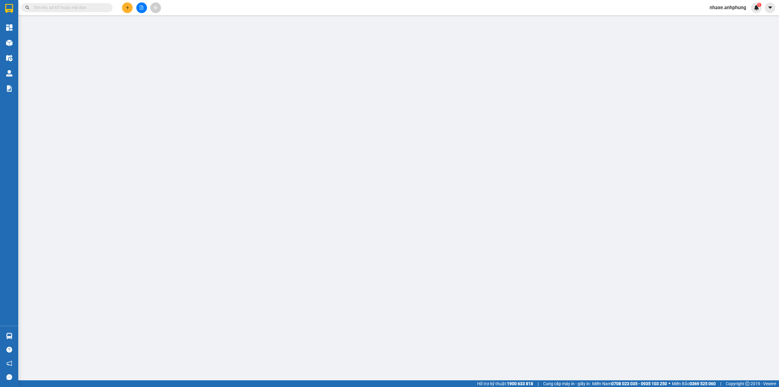
type input "0935921286"
type input "hoàng phước"
type input "50.000"
type input "0"
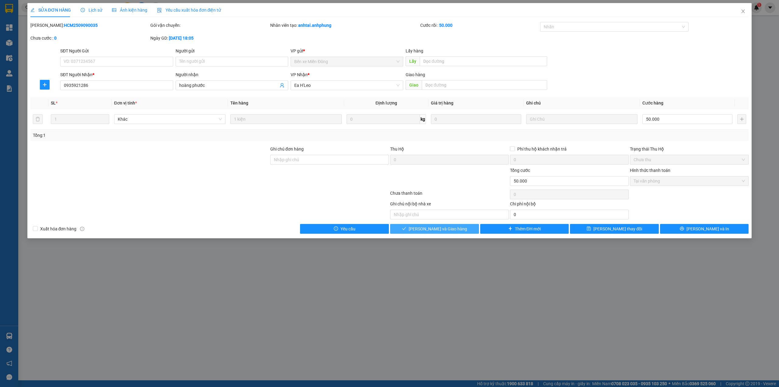
click at [457, 230] on button "[PERSON_NAME] và Giao hàng" at bounding box center [434, 229] width 89 height 10
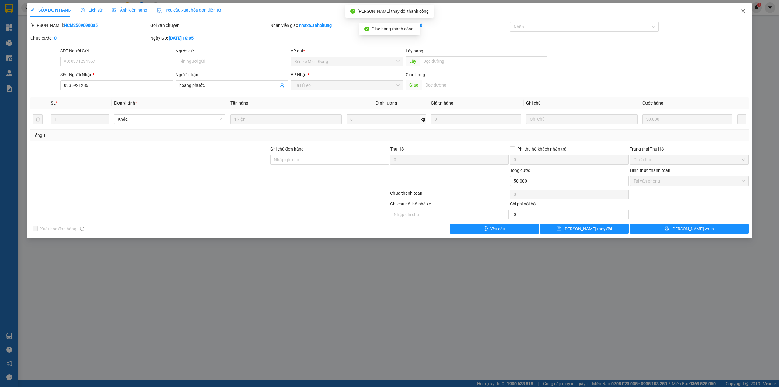
click at [744, 11] on icon "close" at bounding box center [743, 11] width 3 height 4
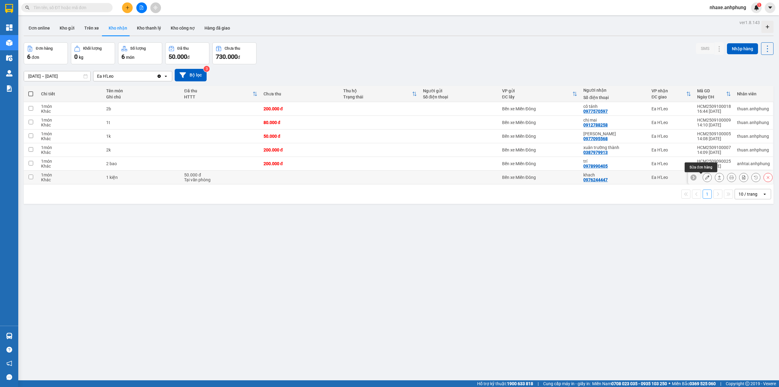
click at [703, 178] on button at bounding box center [707, 177] width 9 height 11
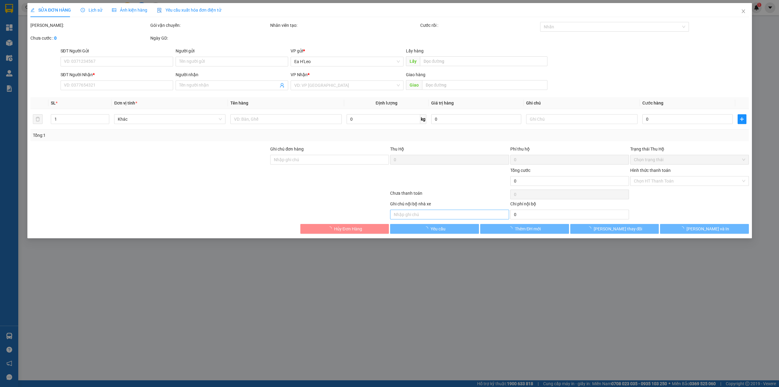
type input "0976244447"
type input "khach"
type input "50.000"
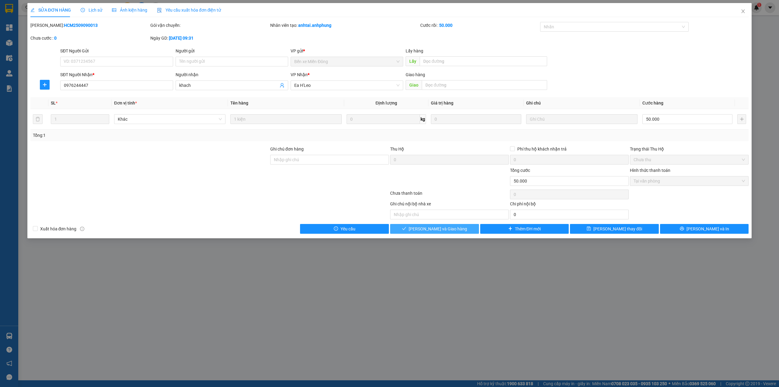
click at [449, 228] on span "[PERSON_NAME] và Giao hàng" at bounding box center [438, 228] width 58 height 7
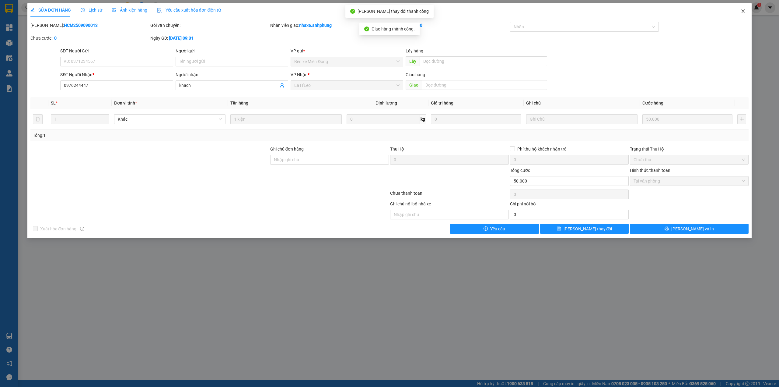
click at [746, 10] on icon "close" at bounding box center [743, 11] width 5 height 5
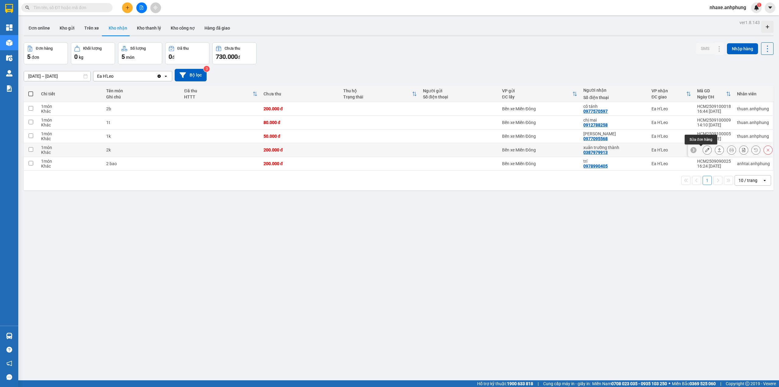
click at [705, 151] on icon at bounding box center [707, 150] width 4 height 4
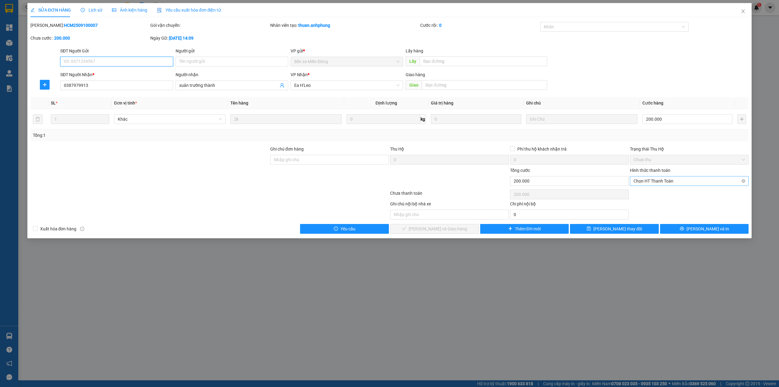
click at [689, 179] on span "Chọn HT Thanh Toán" at bounding box center [689, 180] width 111 height 9
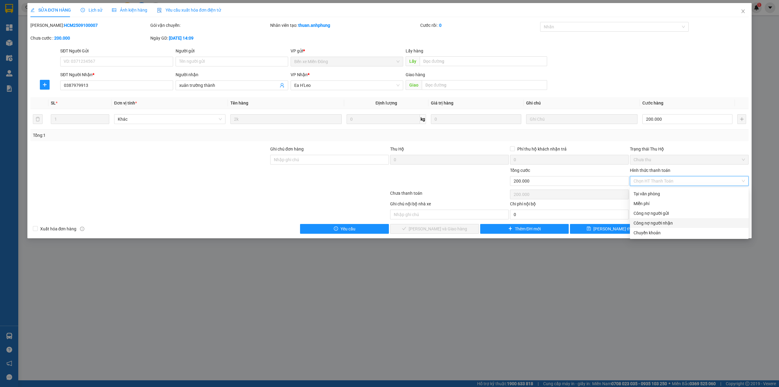
click at [663, 223] on div "Công nợ người nhận" at bounding box center [689, 223] width 111 height 7
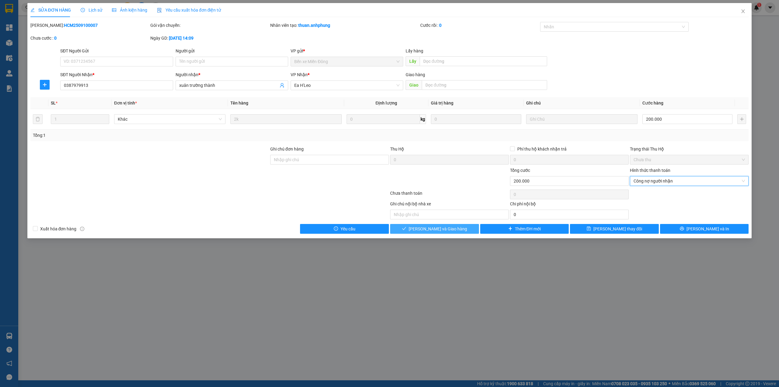
click at [420, 228] on button "[PERSON_NAME] và Giao hàng" at bounding box center [434, 229] width 89 height 10
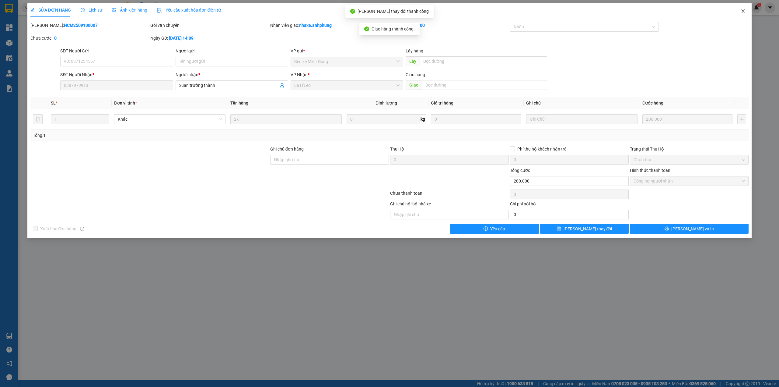
click at [744, 11] on icon "close" at bounding box center [743, 11] width 3 height 4
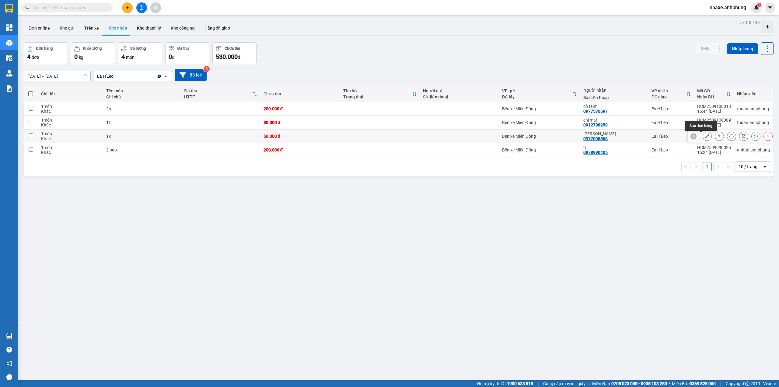
click at [703, 136] on button at bounding box center [707, 136] width 9 height 11
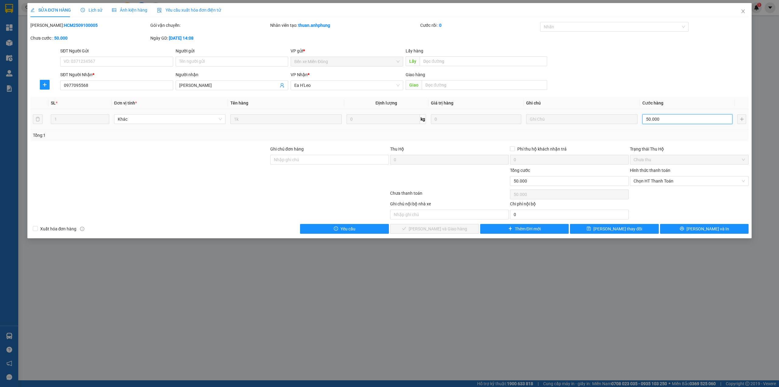
click at [663, 118] on input "50.000" at bounding box center [688, 119] width 90 height 10
click at [667, 179] on span "Chọn HT Thanh Toán" at bounding box center [689, 180] width 111 height 9
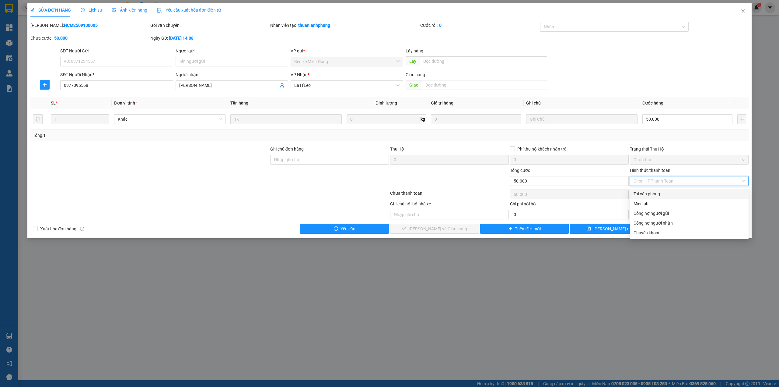
click at [656, 195] on div "Tại văn phòng" at bounding box center [689, 193] width 111 height 7
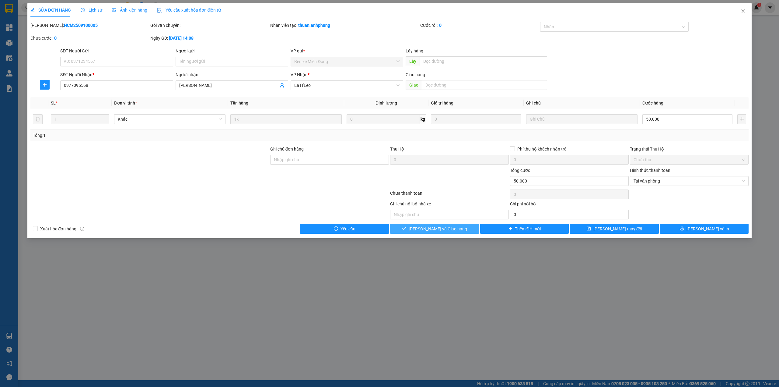
click at [435, 232] on span "[PERSON_NAME] và Giao hàng" at bounding box center [438, 228] width 58 height 7
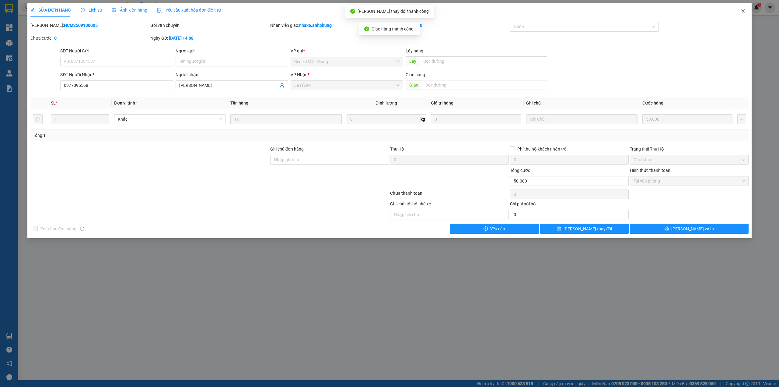
click at [747, 9] on span "Close" at bounding box center [743, 11] width 17 height 17
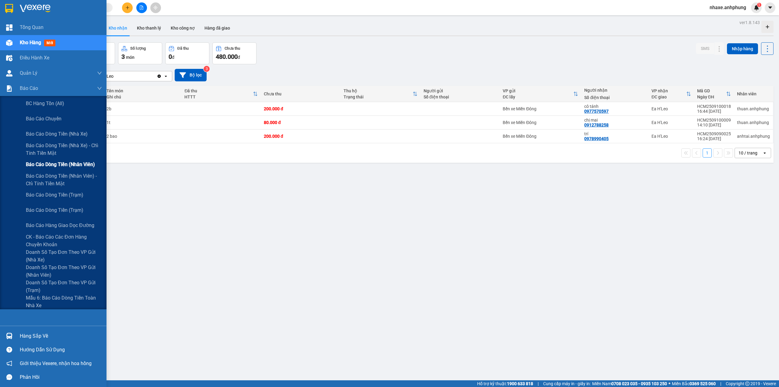
click at [59, 162] on span "Báo cáo dòng tiền (nhân viên)" at bounding box center [60, 164] width 69 height 8
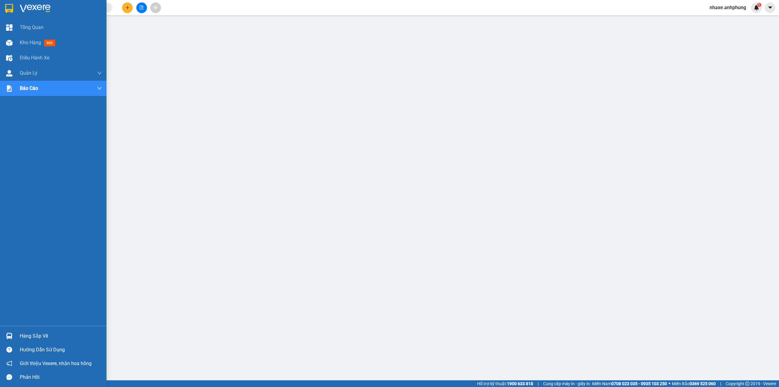
click at [29, 6] on img at bounding box center [35, 8] width 31 height 9
